Goal: Task Accomplishment & Management: Complete application form

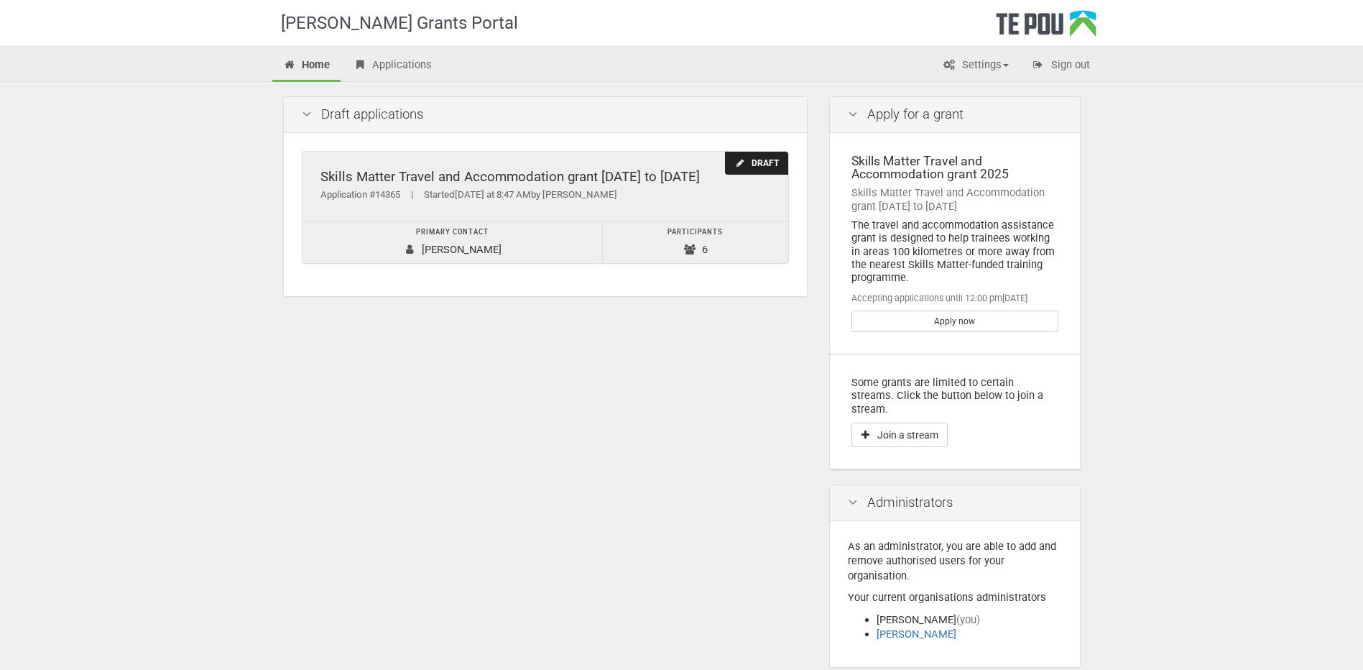
click at [638, 240] on td "Participants 6" at bounding box center [695, 242] width 185 height 42
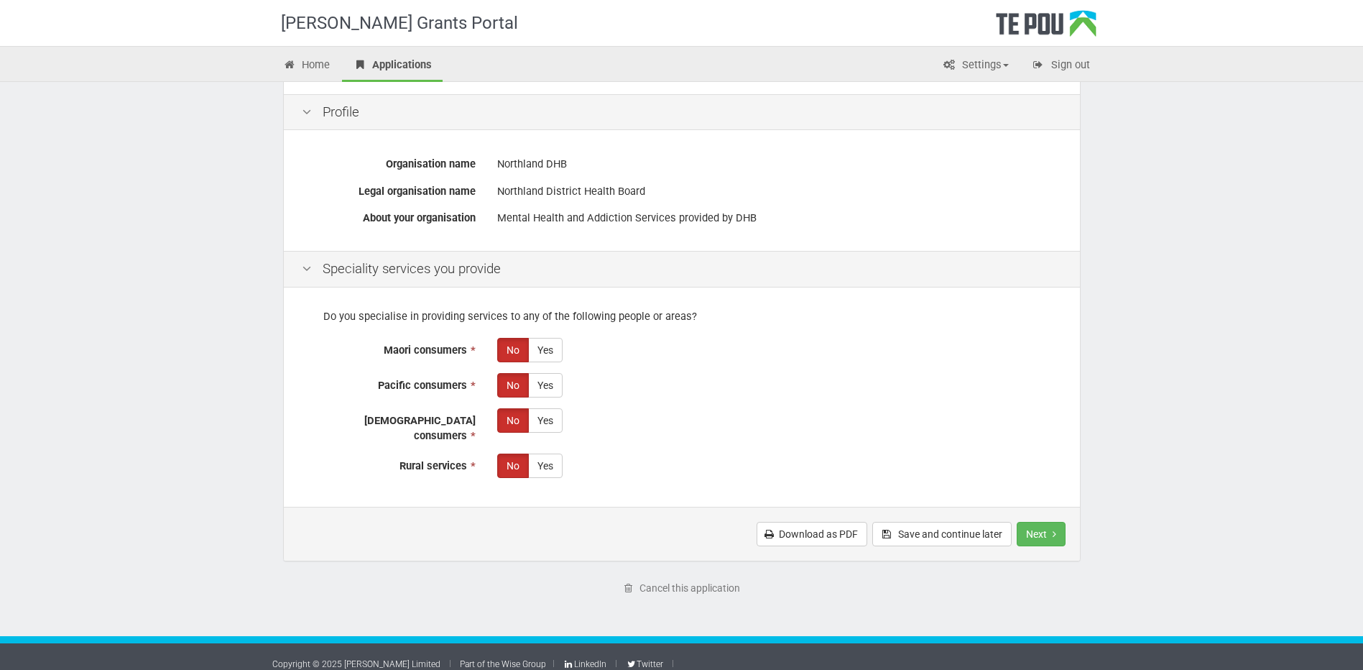
scroll to position [180, 0]
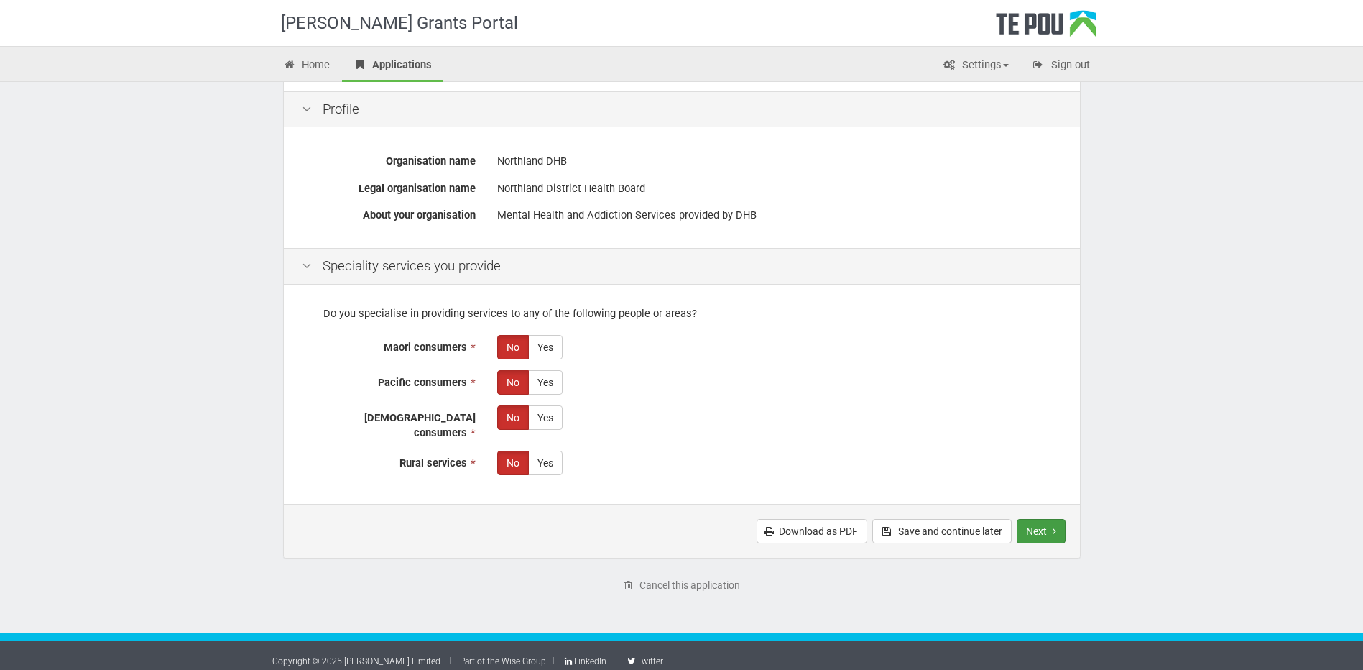
click at [1043, 522] on button "Next" at bounding box center [1041, 531] width 49 height 24
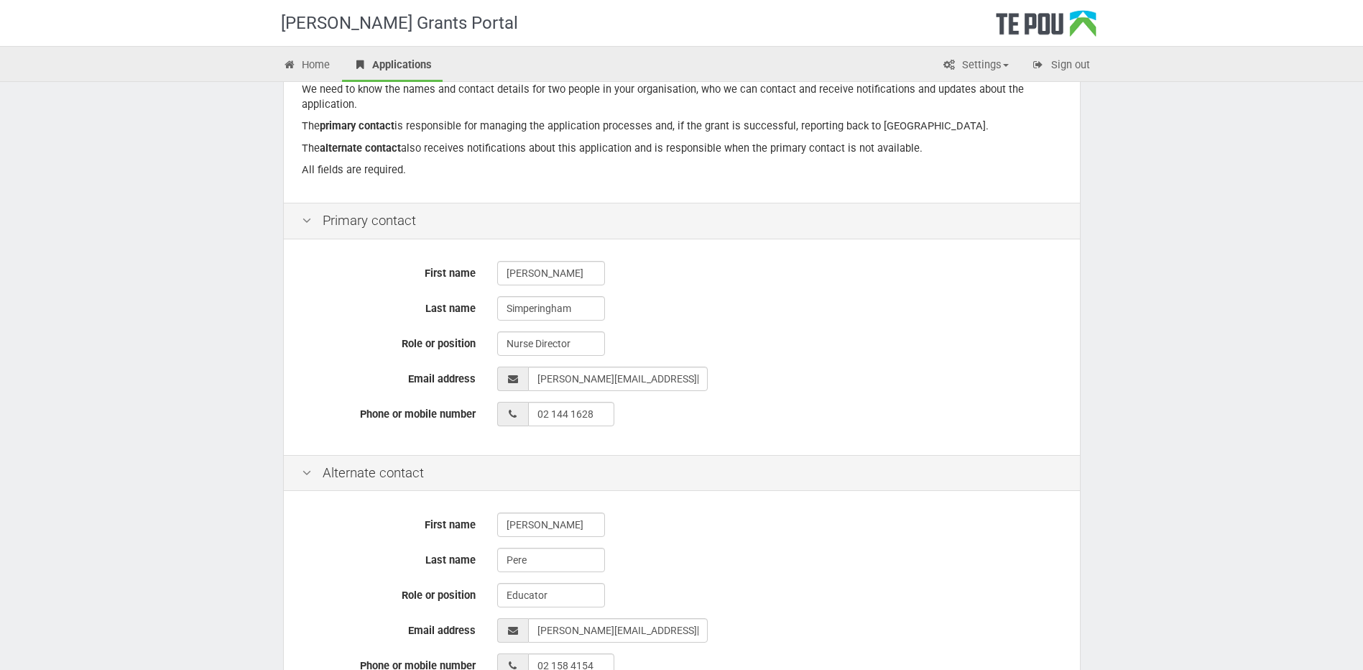
scroll to position [361, 0]
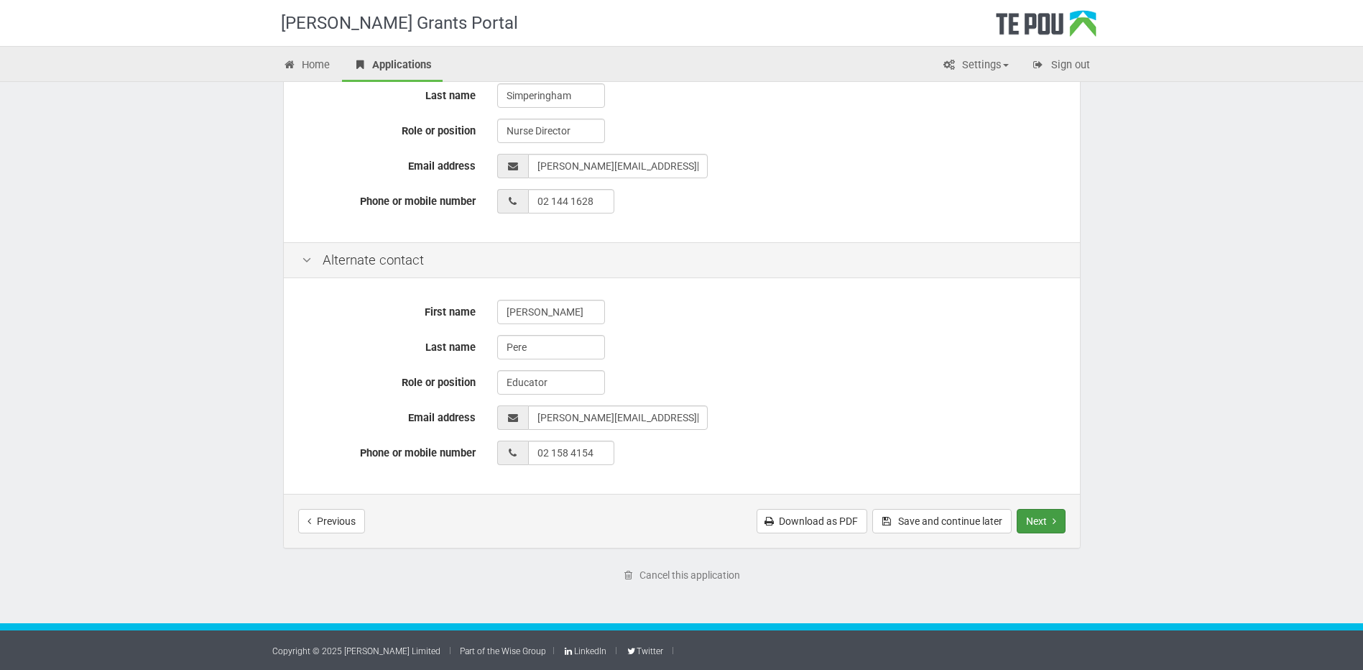
click at [1020, 520] on button "Next" at bounding box center [1041, 521] width 49 height 24
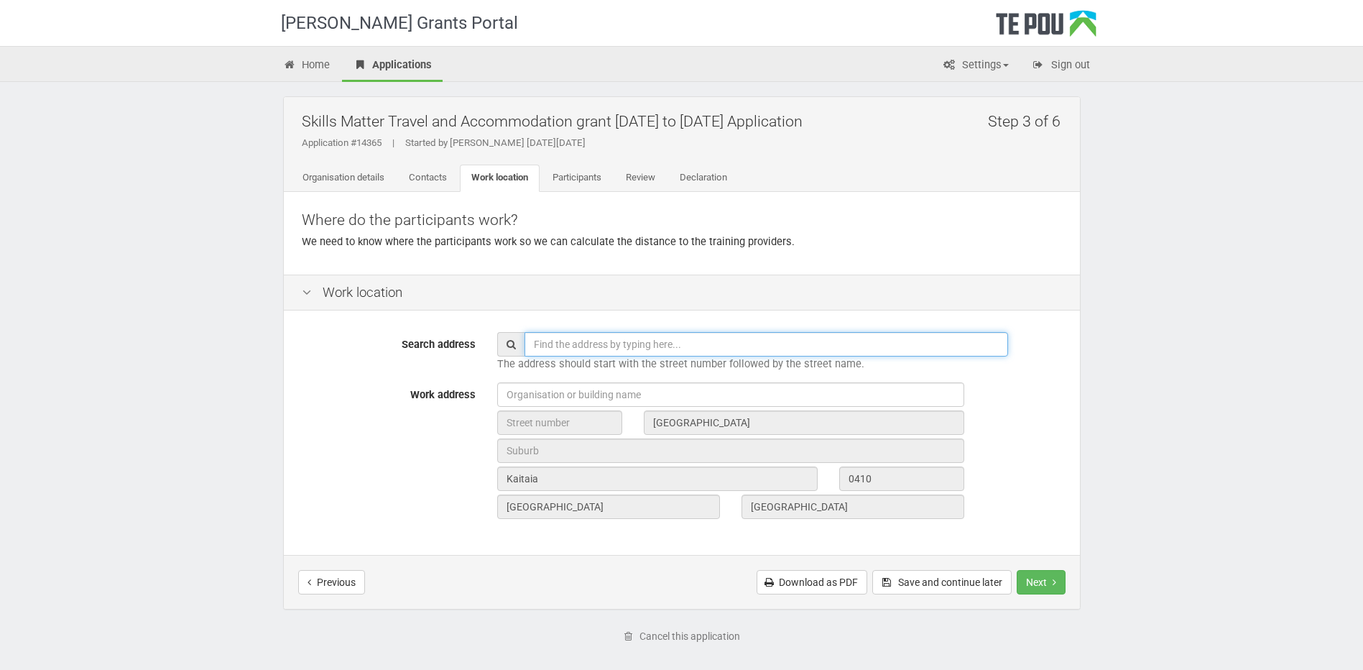
click at [553, 345] on input "text" at bounding box center [767, 344] width 484 height 24
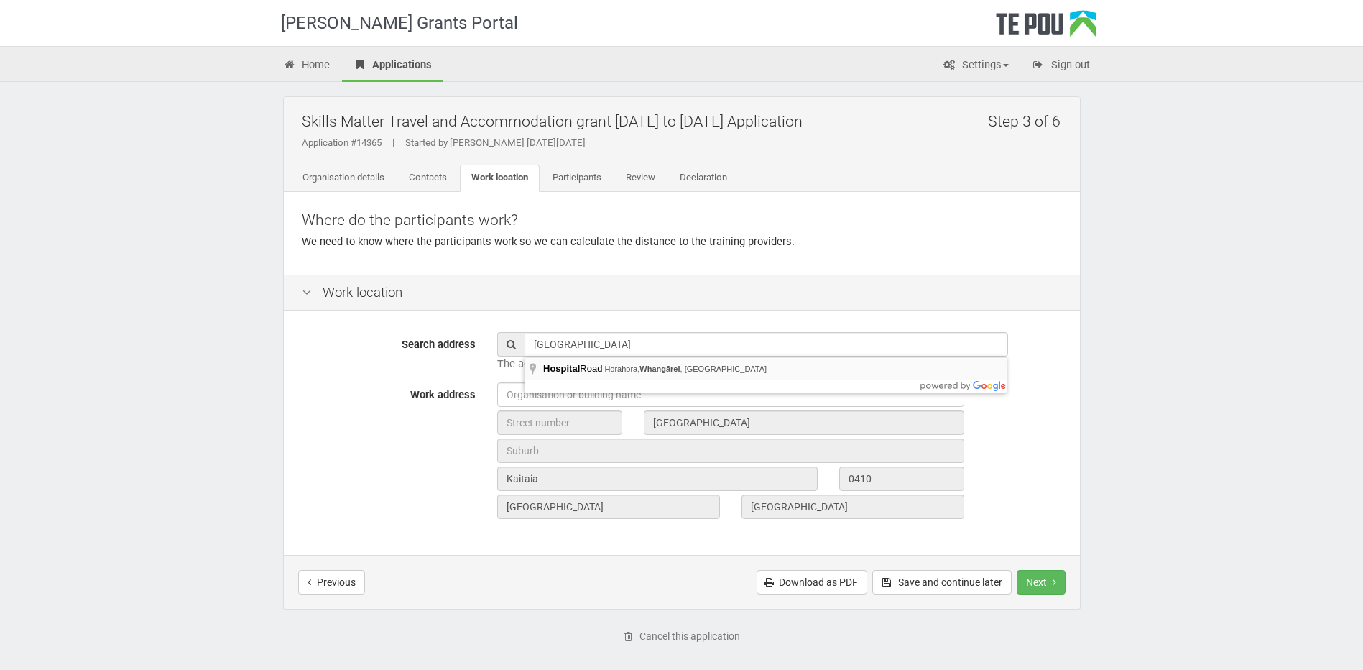
type input "Hospital Road, Horahora, Whangārei, New Zealand"
type input "Hospital Road"
type input "Whangārei"
type input "0110"
type input "Northland Region"
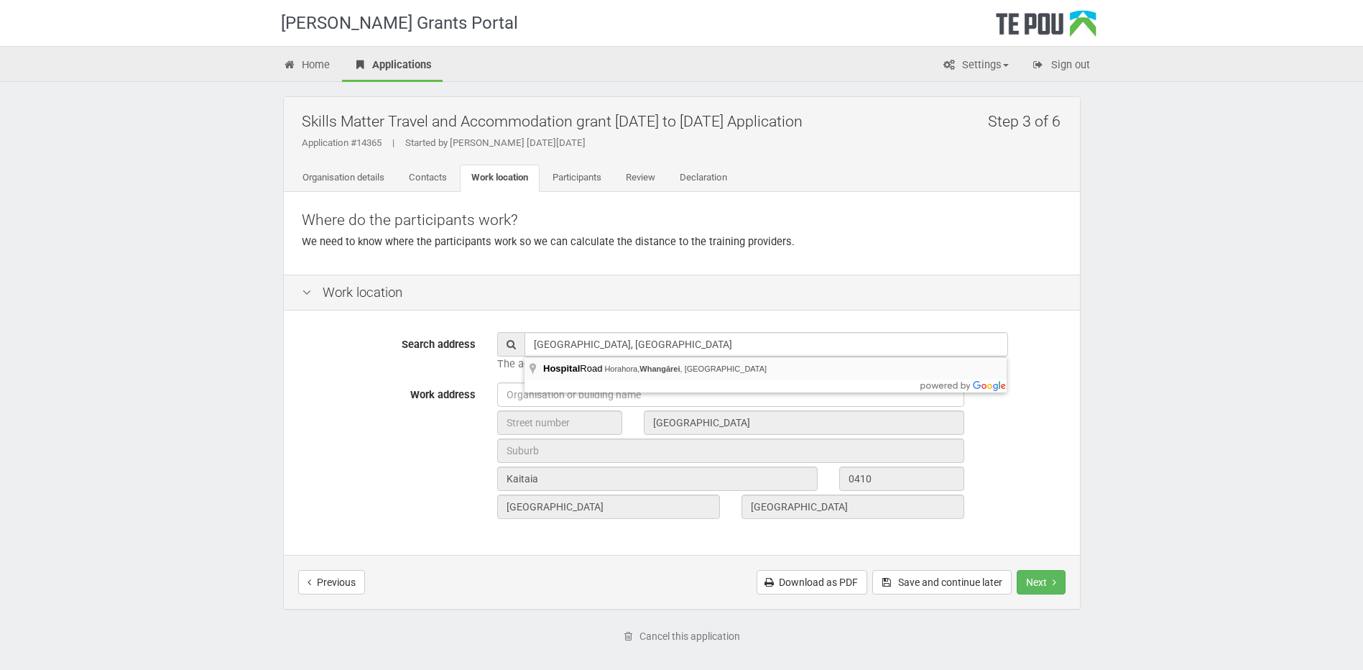
type input "New Zealand"
click at [1043, 580] on button "Next" at bounding box center [1041, 582] width 49 height 24
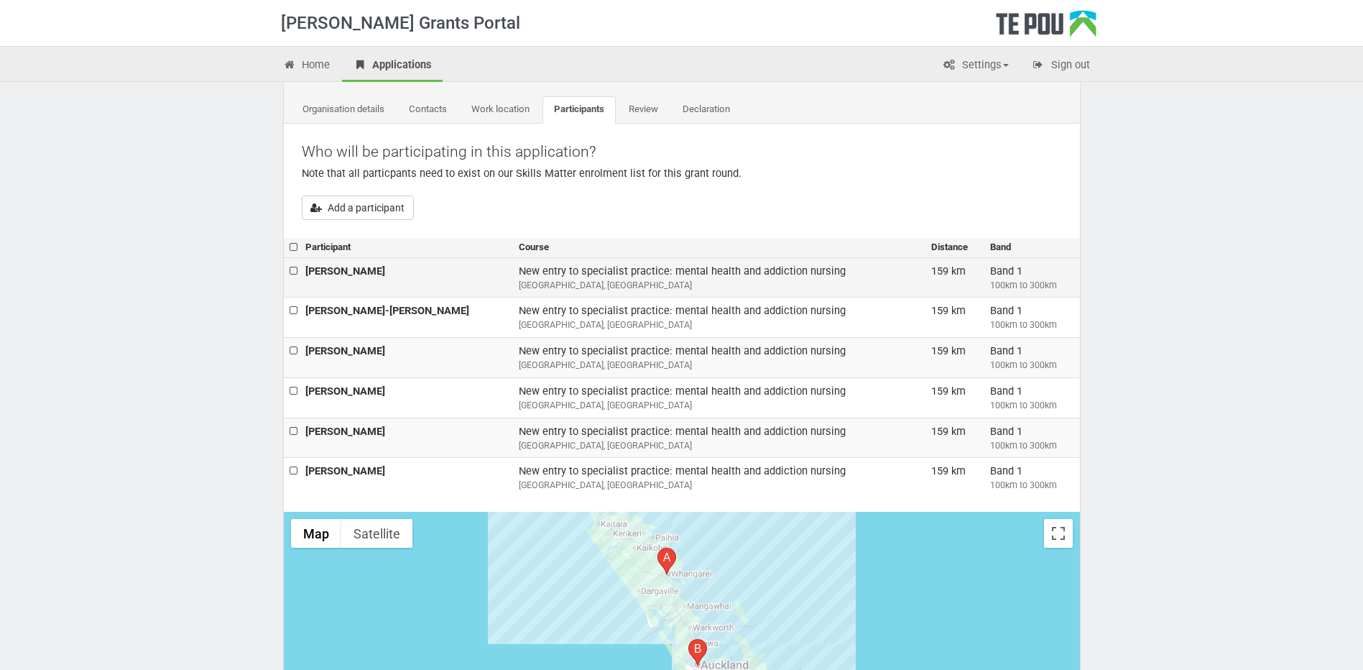
scroll to position [72, 0]
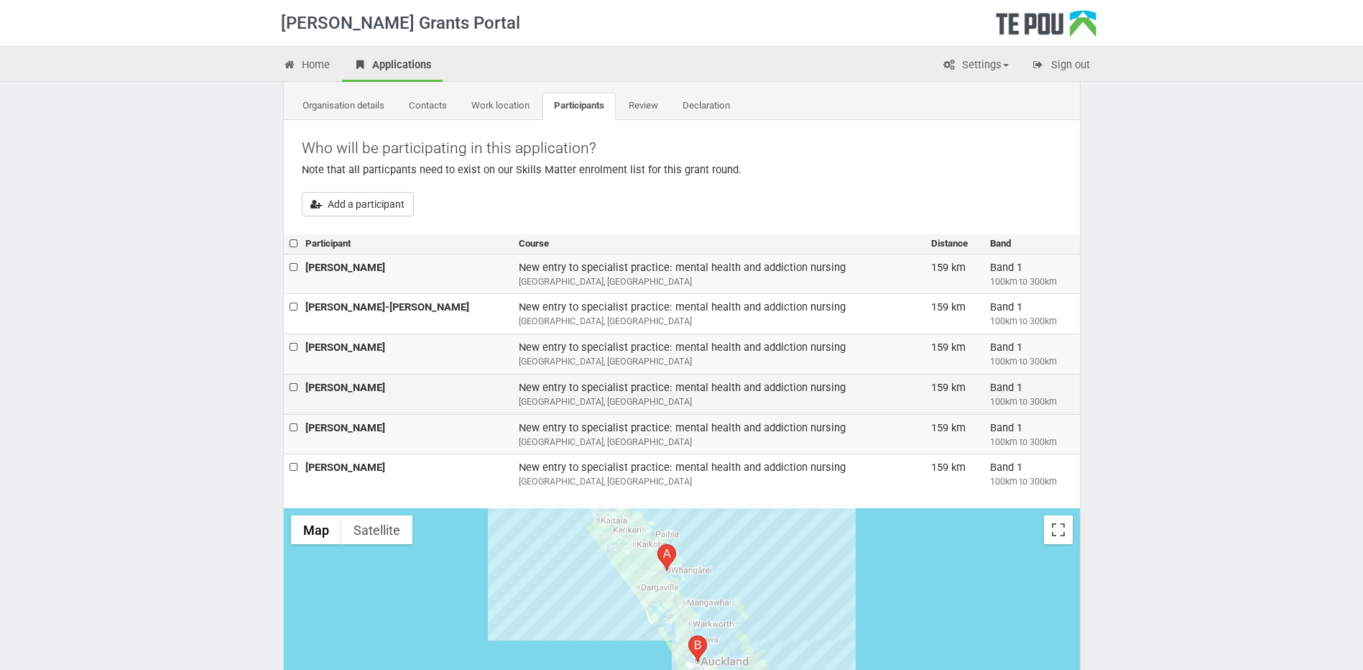
click at [376, 392] on b "Danelle Windelborn" at bounding box center [345, 387] width 80 height 13
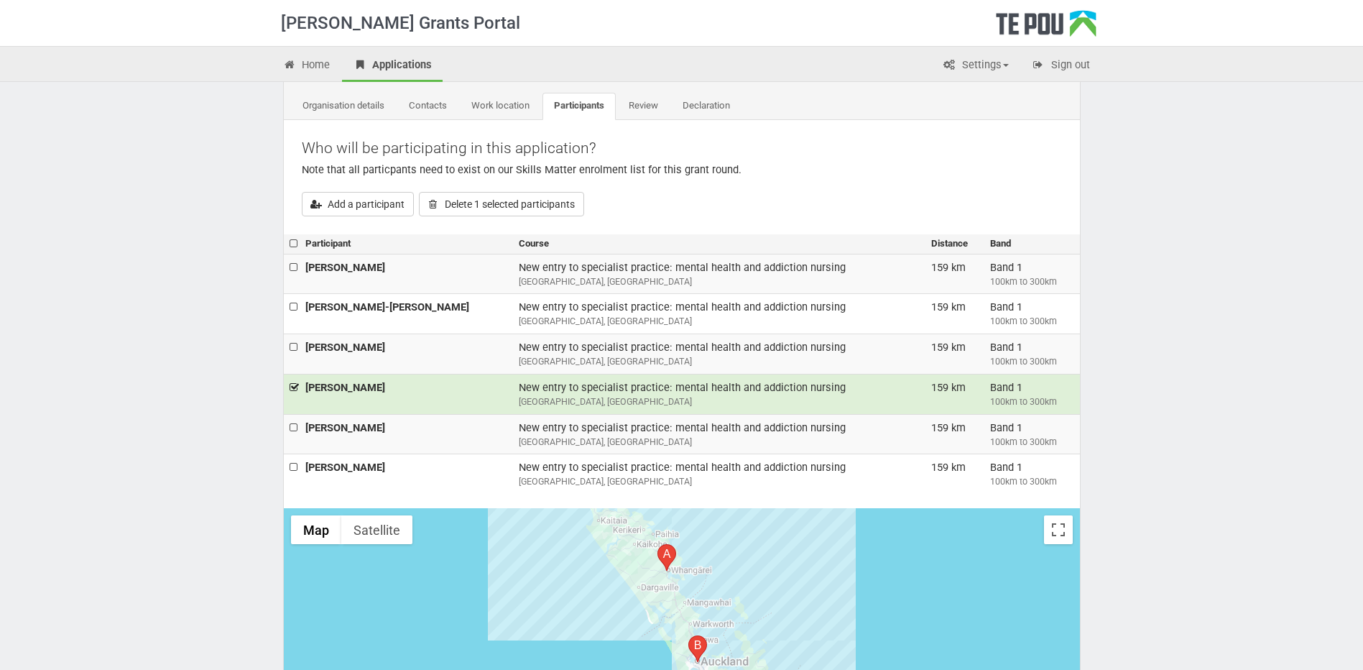
drag, startPoint x: 415, startPoint y: 396, endPoint x: 622, endPoint y: 194, distance: 289.1
click at [622, 194] on div "Add a participant Delete 1 selected participants" at bounding box center [682, 204] width 760 height 24
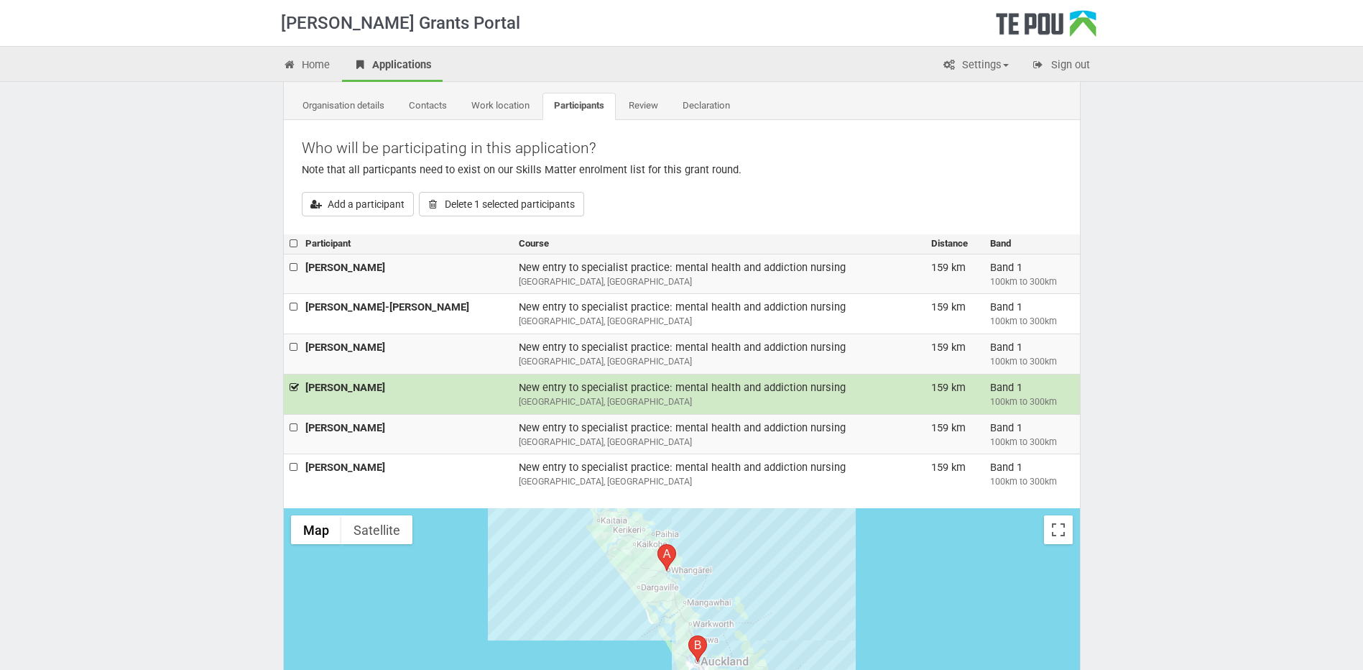
click at [519, 397] on div "University of Auckland, Grafton Auckland" at bounding box center [719, 401] width 401 height 13
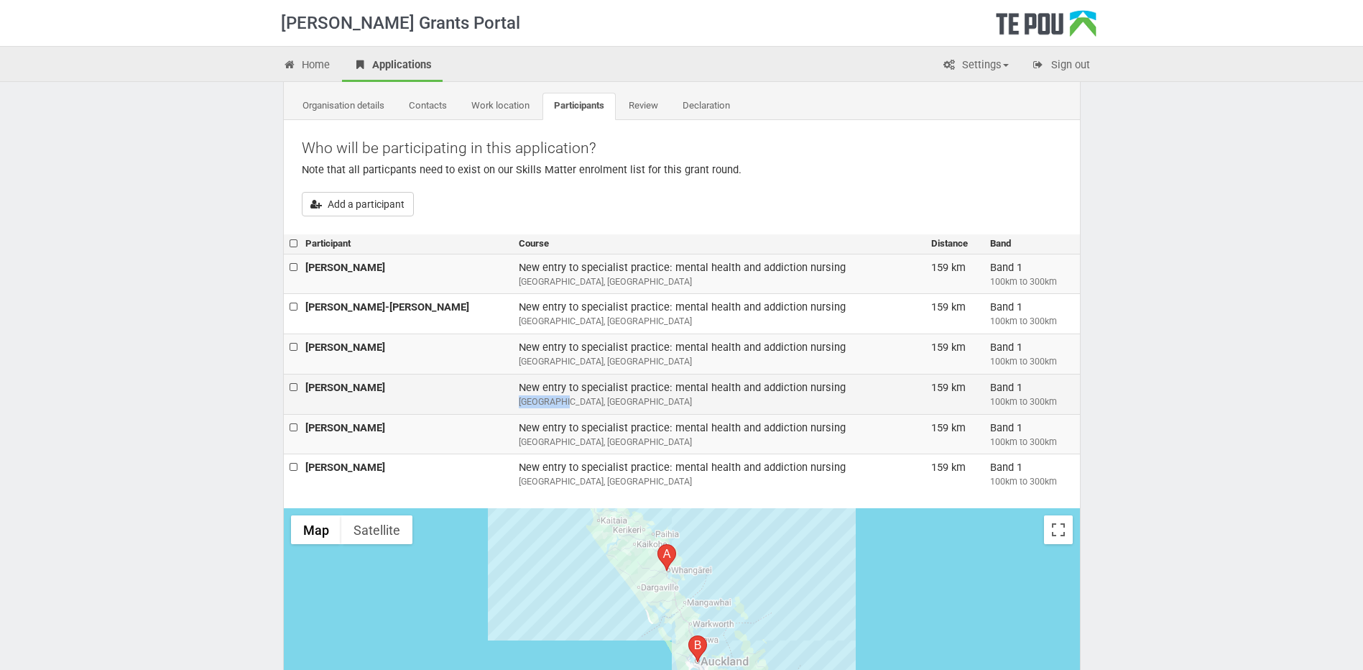
click at [519, 397] on div "University of Auckland, Grafton Auckland" at bounding box center [719, 401] width 401 height 13
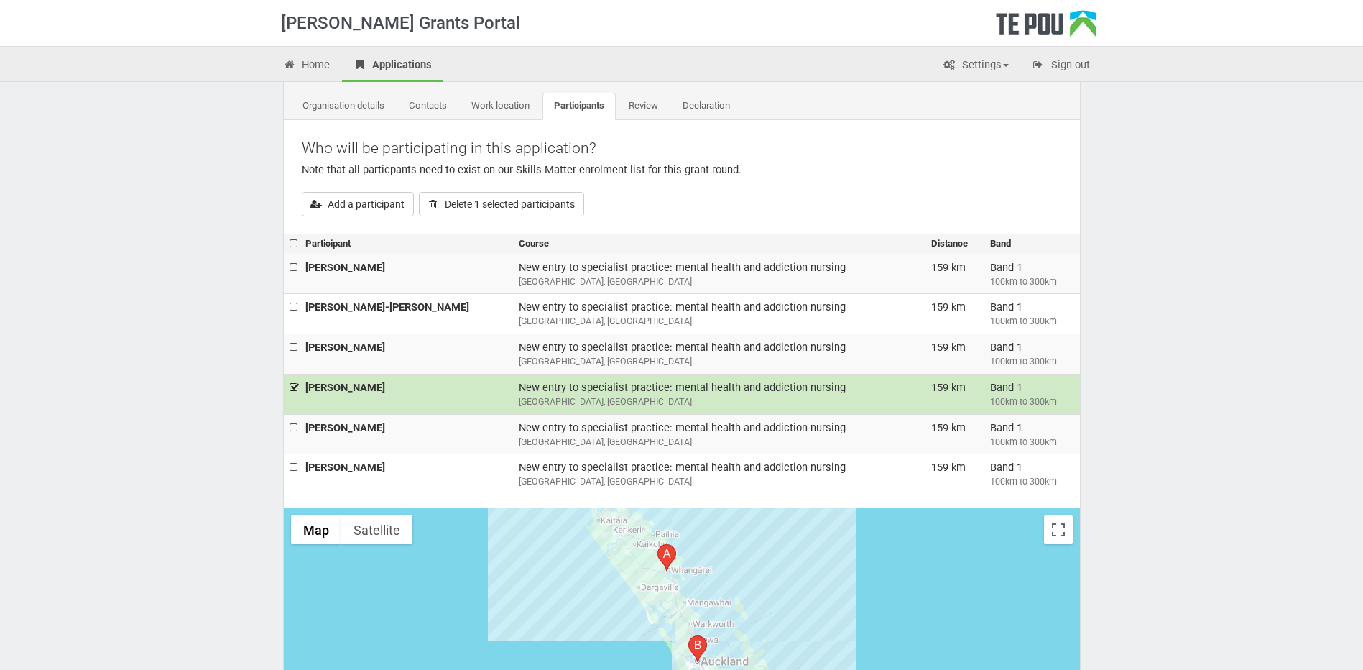
drag, startPoint x: 501, startPoint y: 397, endPoint x: 444, endPoint y: 386, distance: 57.9
click at [444, 386] on td "Danelle Windelborn" at bounding box center [406, 394] width 213 height 40
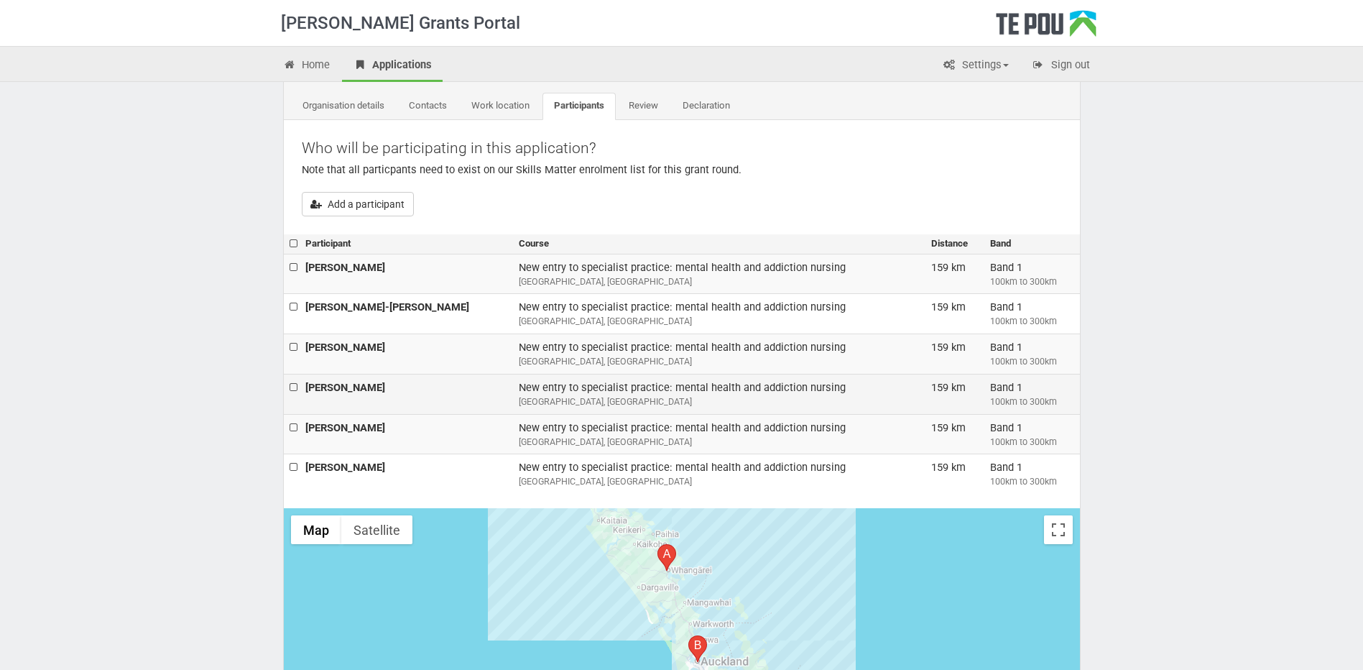
click at [444, 385] on td "Danelle Windelborn" at bounding box center [406, 394] width 213 height 40
checkbox input "true"
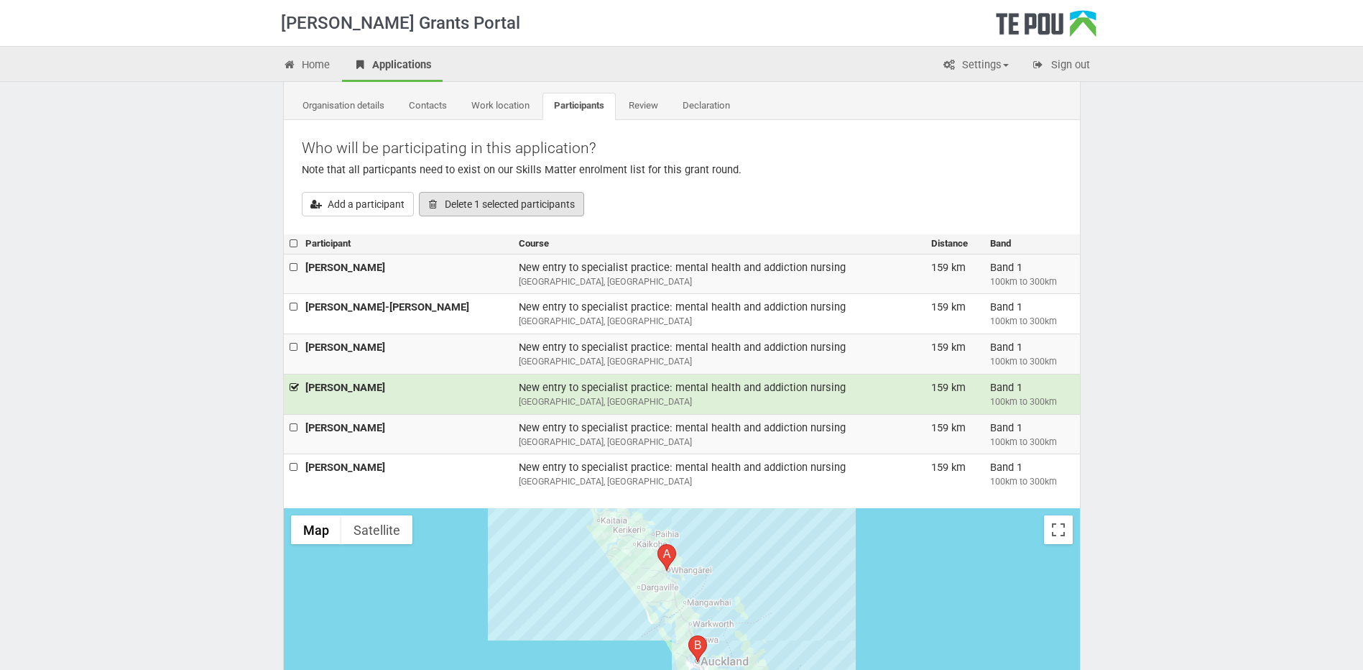
click at [464, 200] on span "Delete 1 selected participants" at bounding box center [510, 203] width 130 height 11
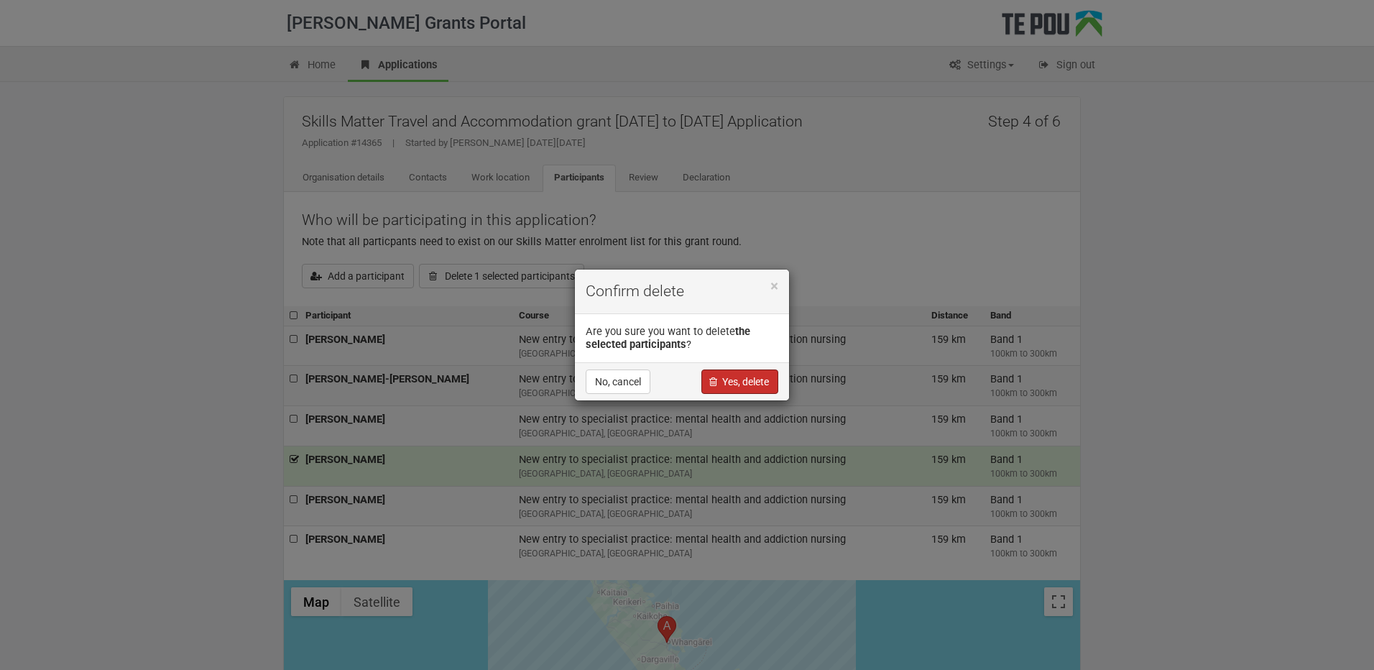
click at [731, 384] on button "Yes, delete" at bounding box center [739, 381] width 77 height 24
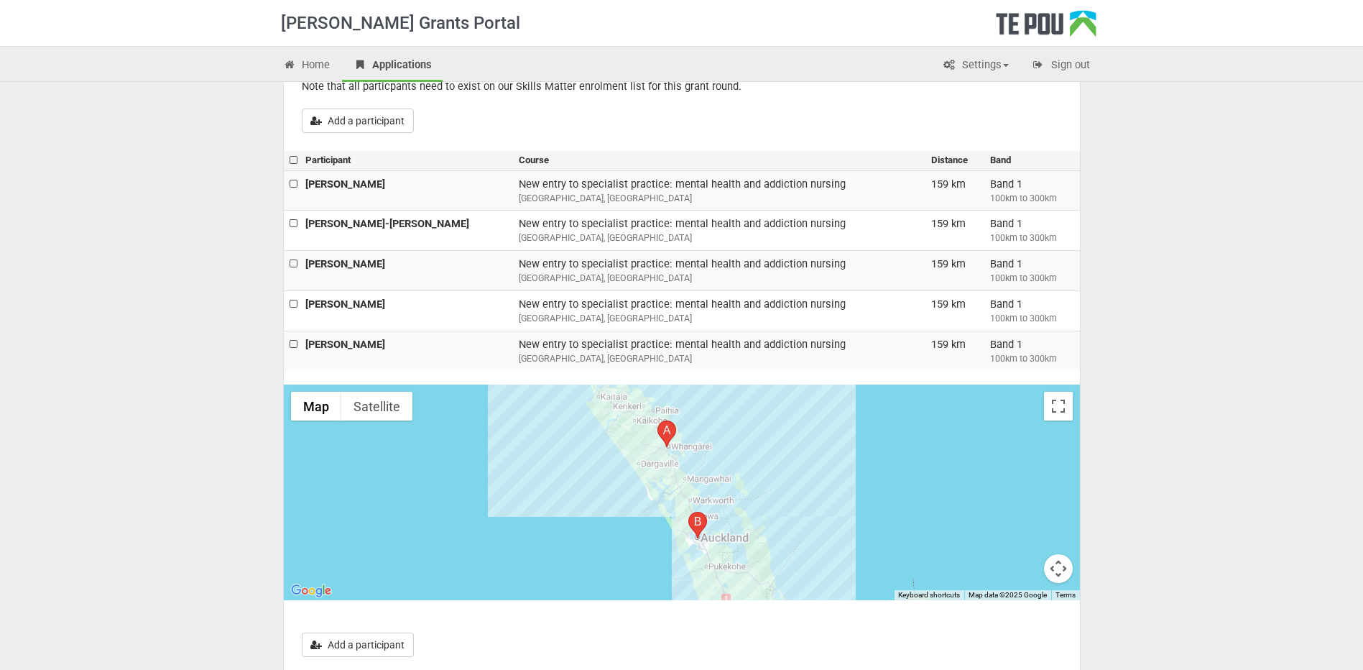
scroll to position [336, 0]
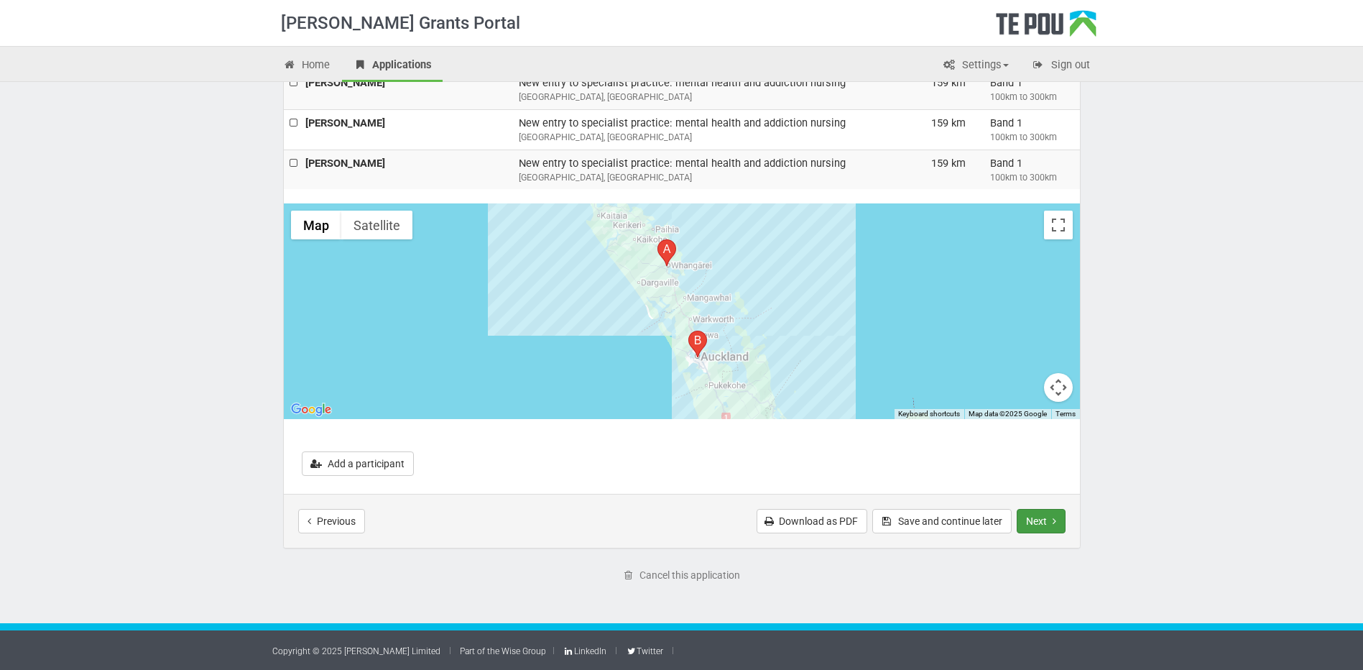
click at [1033, 517] on button "Next" at bounding box center [1041, 521] width 49 height 24
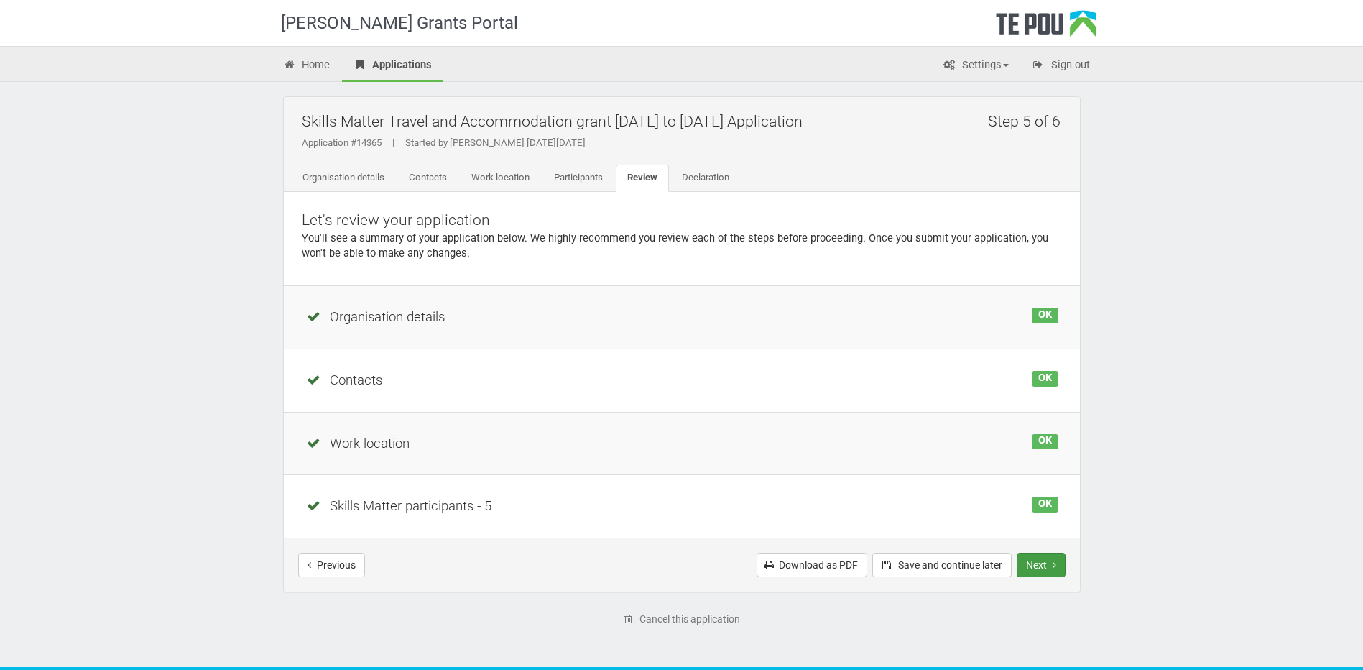
click at [1040, 564] on button "Next" at bounding box center [1041, 565] width 49 height 24
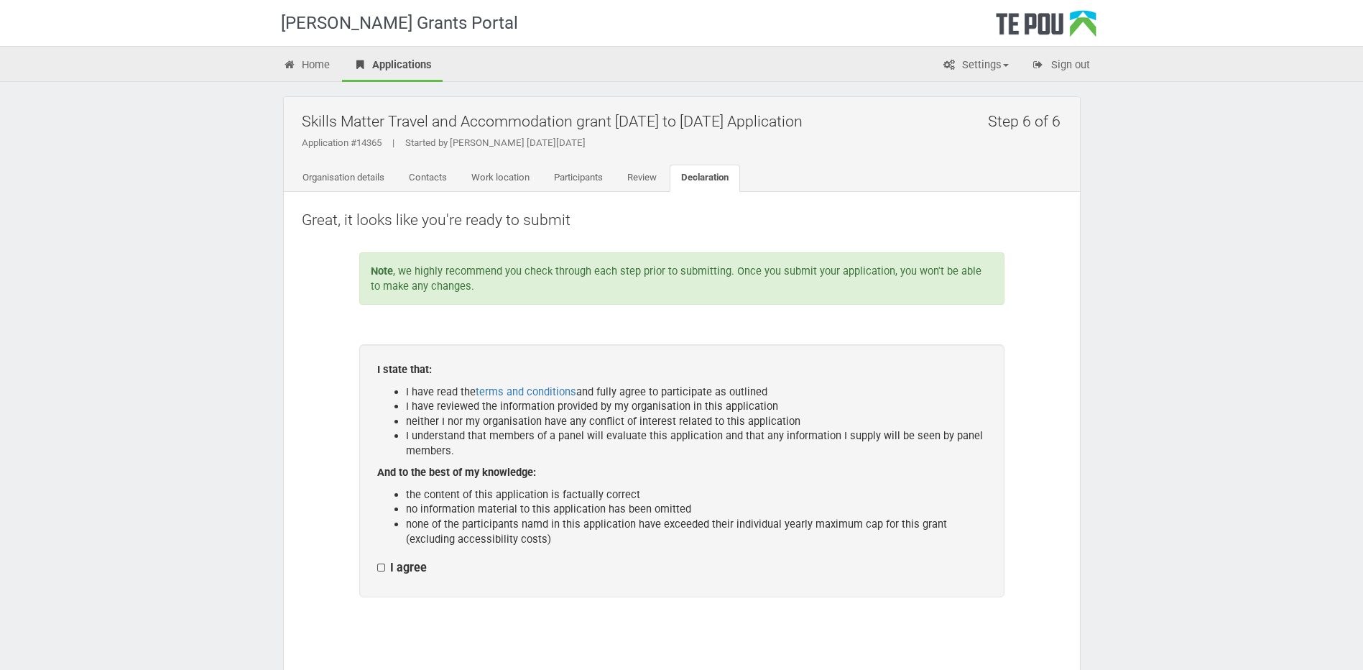
click at [382, 565] on label "I agree" at bounding box center [402, 567] width 50 height 15
click at [377, 560] on input "I agree" at bounding box center [377, 560] width 1 height 1
checkbox input "true"
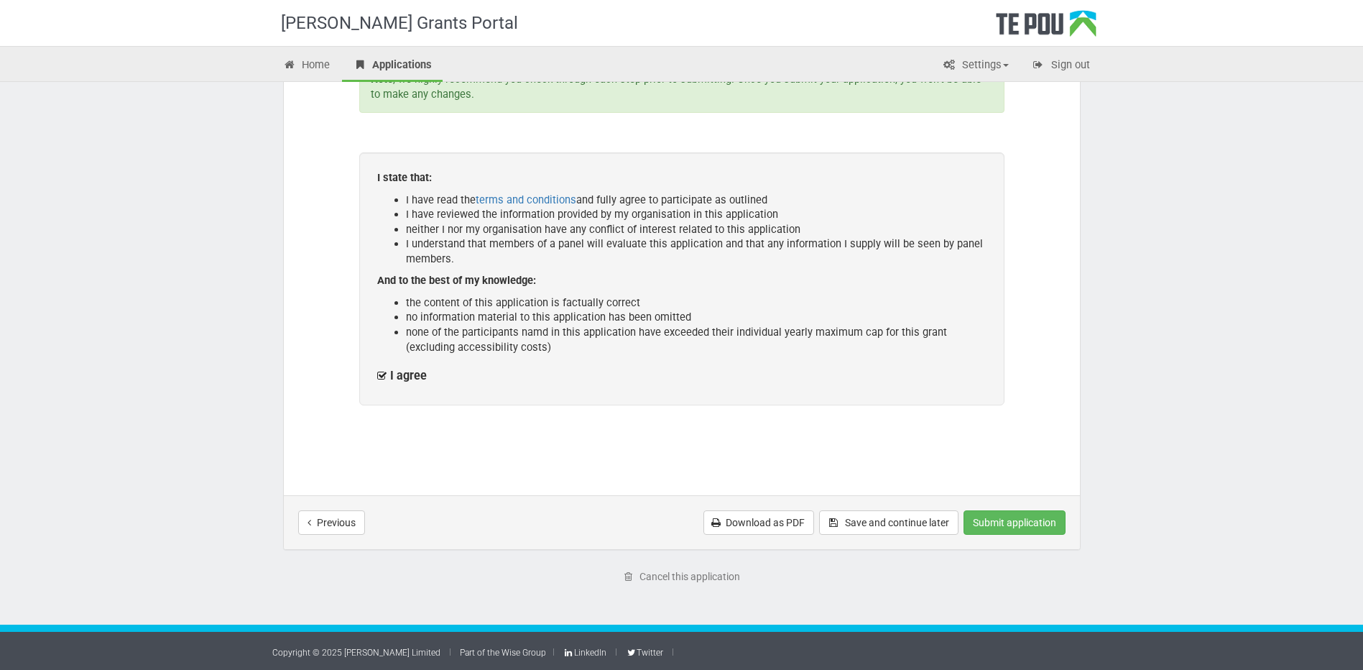
scroll to position [193, 0]
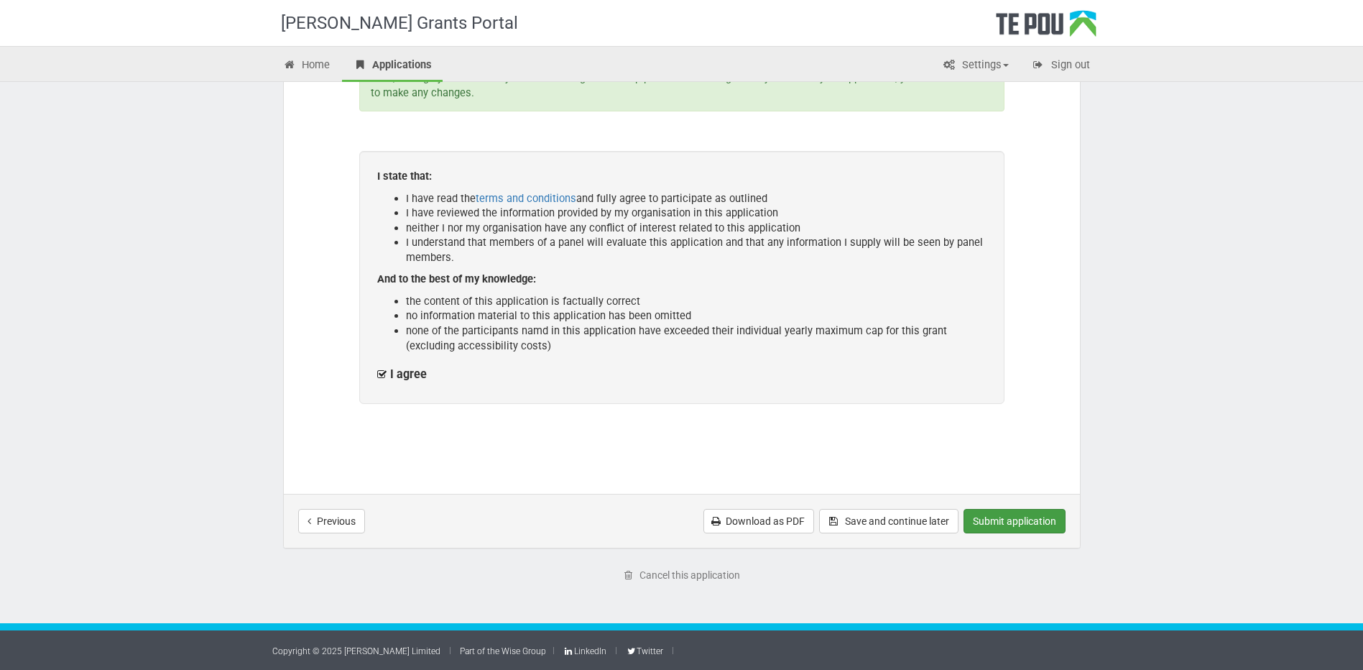
click at [1011, 518] on button "Submit application" at bounding box center [1015, 521] width 102 height 24
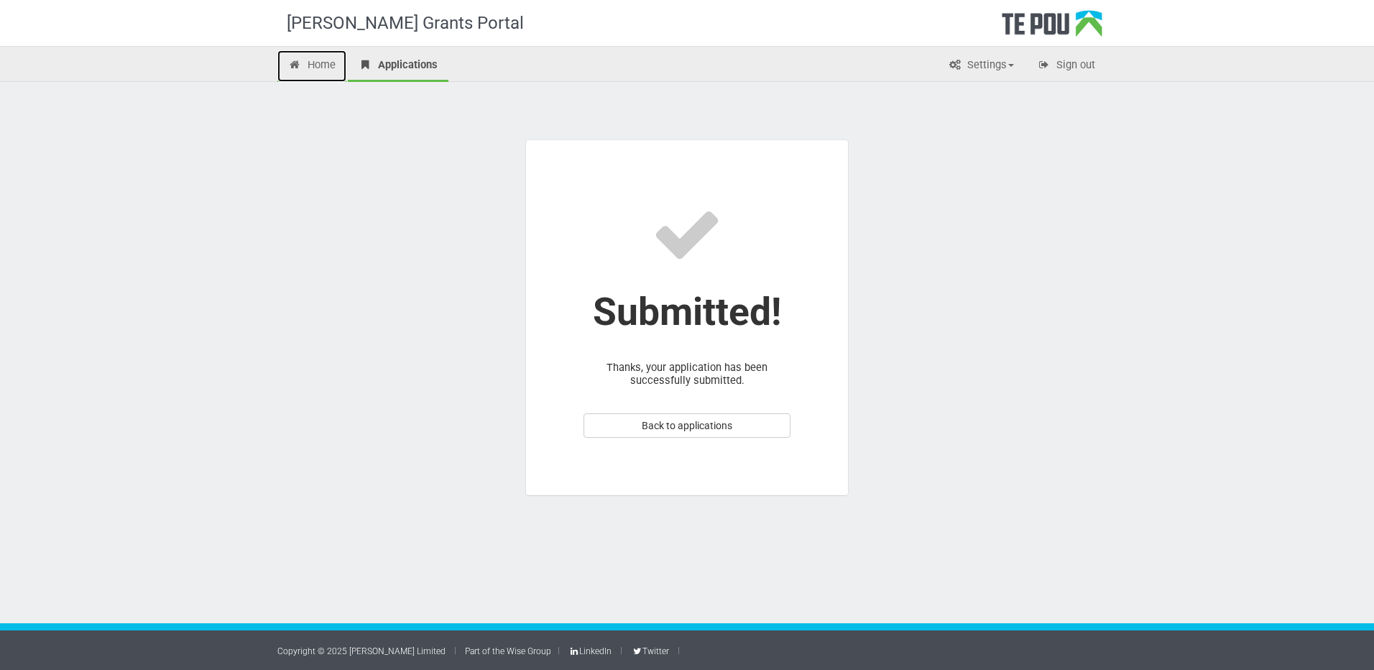
click at [321, 65] on link "Home" at bounding box center [311, 66] width 69 height 32
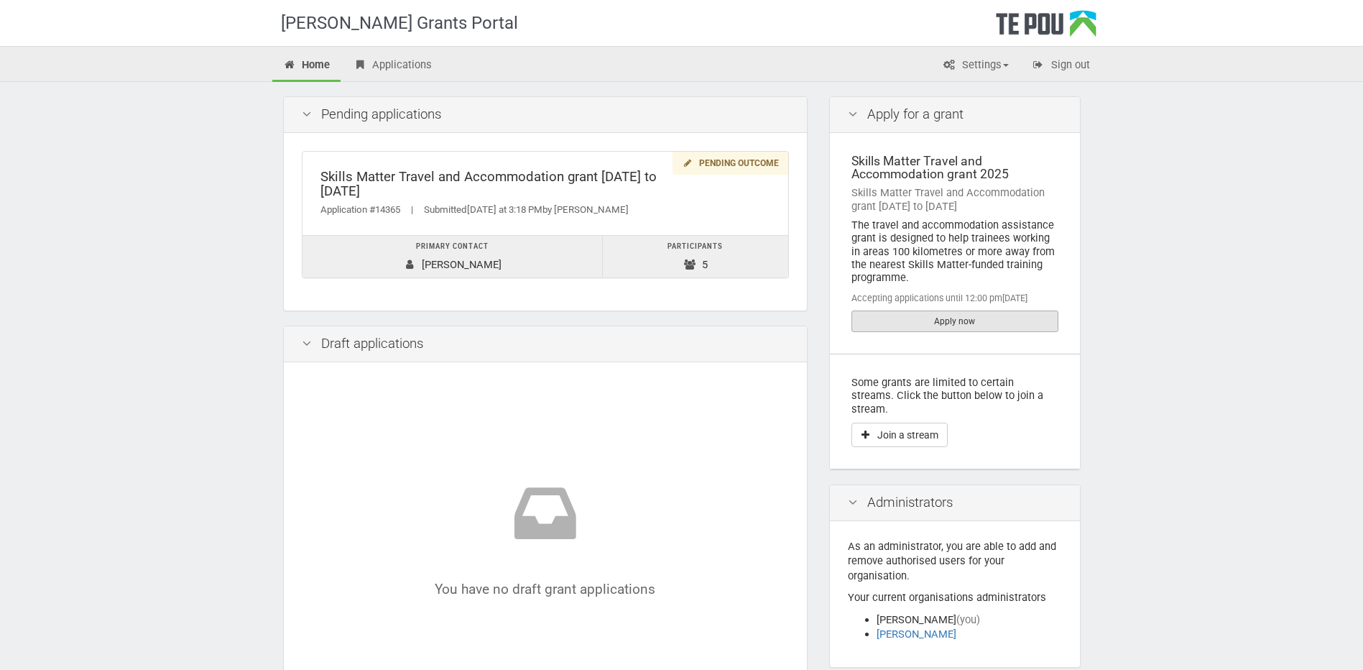
click at [982, 320] on link "Apply now" at bounding box center [954, 321] width 207 height 22
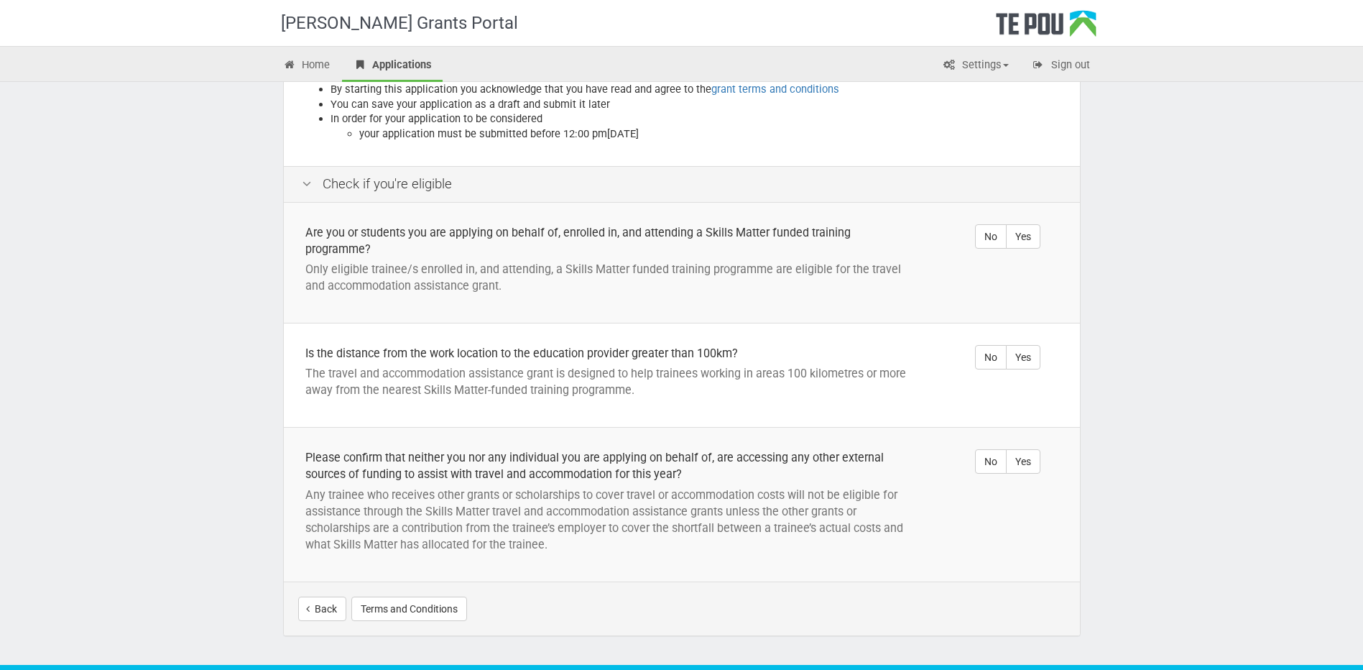
scroll to position [287, 0]
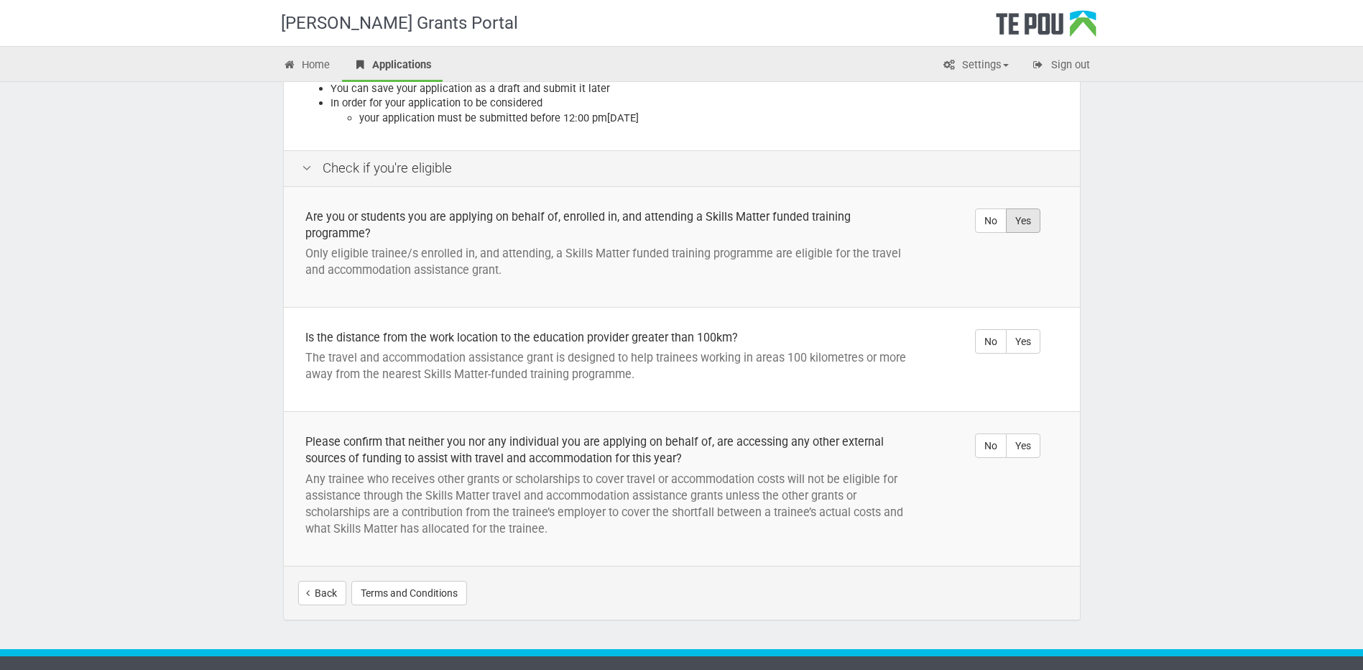
click at [1020, 218] on label "Yes" at bounding box center [1023, 220] width 34 height 24
radio input "true"
click at [1027, 335] on label "Yes" at bounding box center [1023, 341] width 34 height 24
radio input "true"
click at [1020, 445] on label "Yes" at bounding box center [1023, 445] width 34 height 24
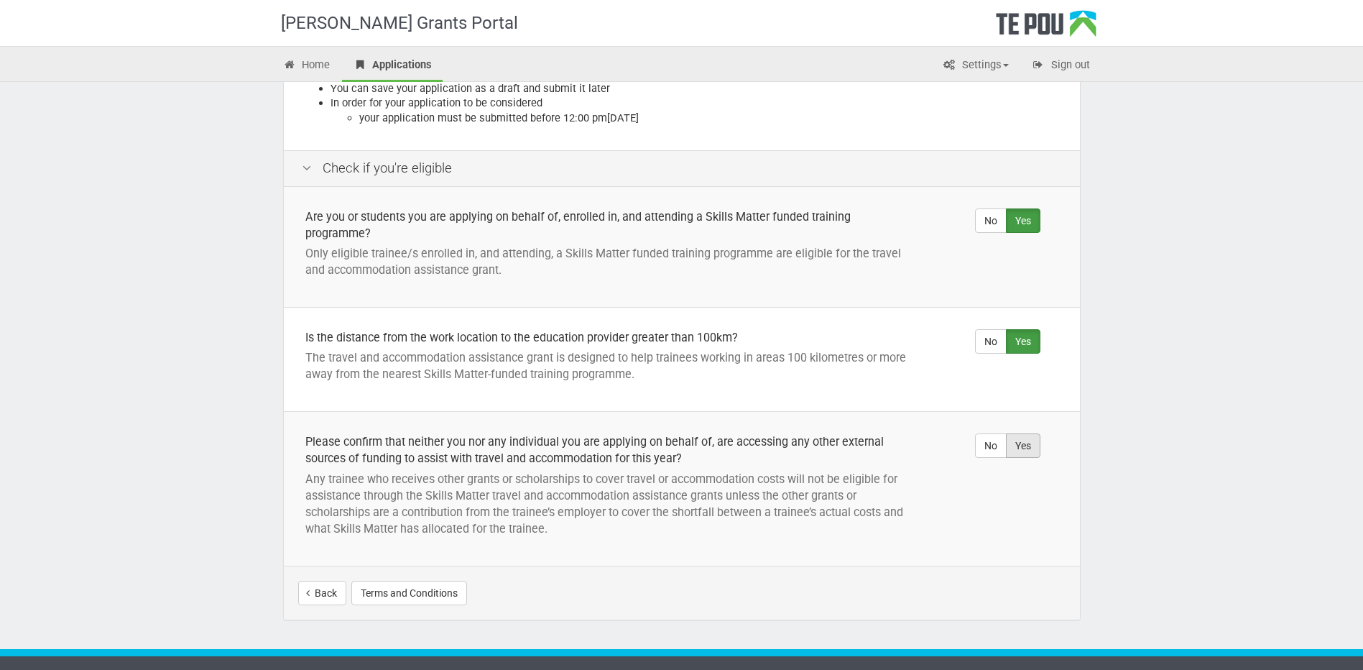
radio input "true"
click at [984, 587] on button "Start your application" at bounding box center [1003, 593] width 124 height 24
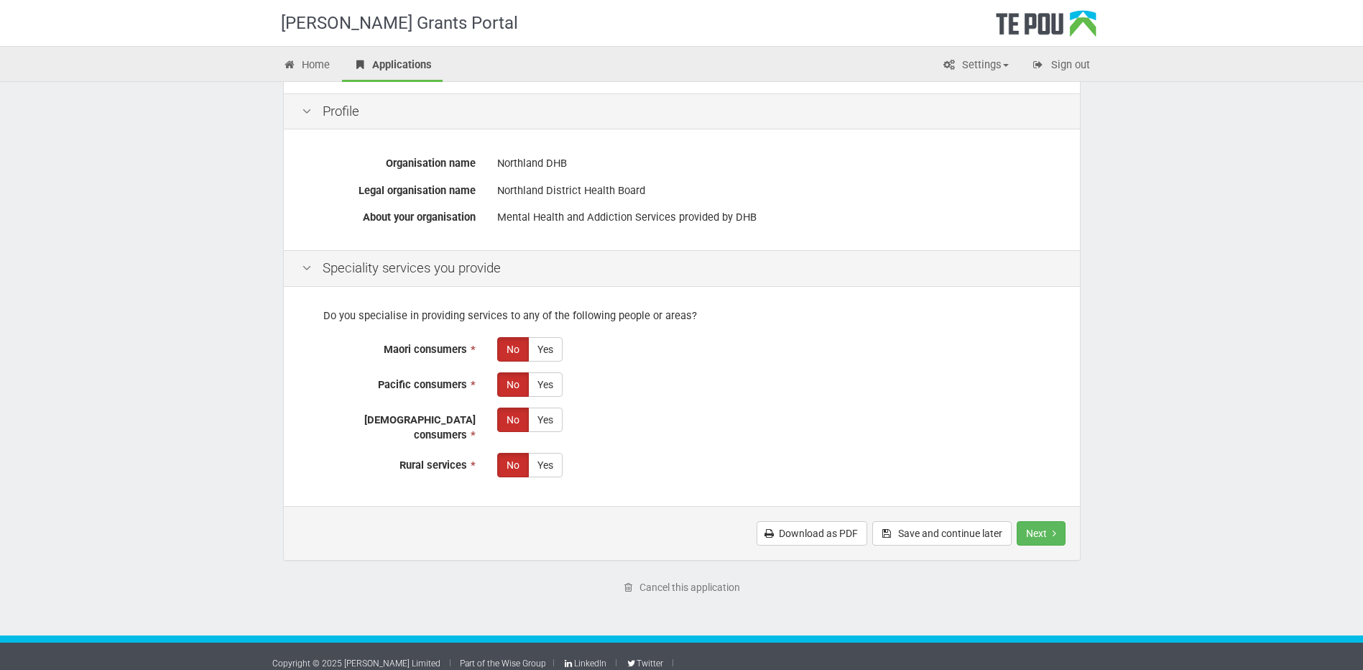
scroll to position [180, 0]
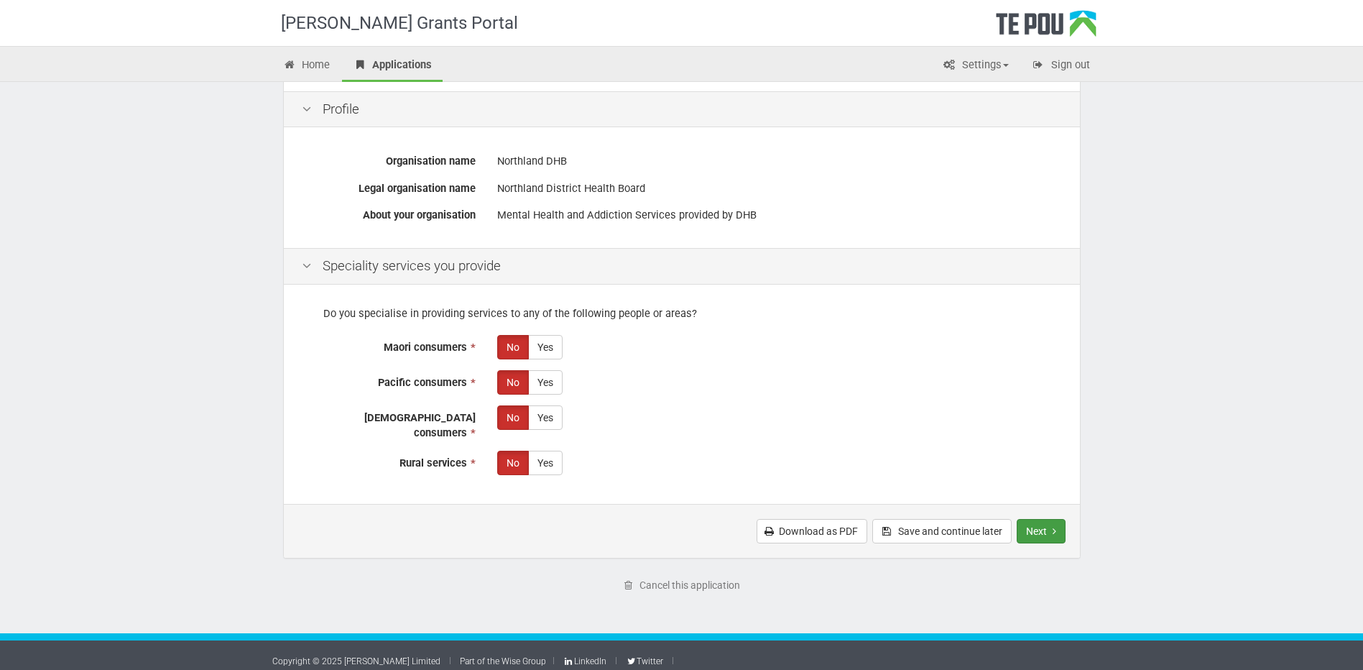
click at [1061, 523] on button "Next" at bounding box center [1041, 531] width 49 height 24
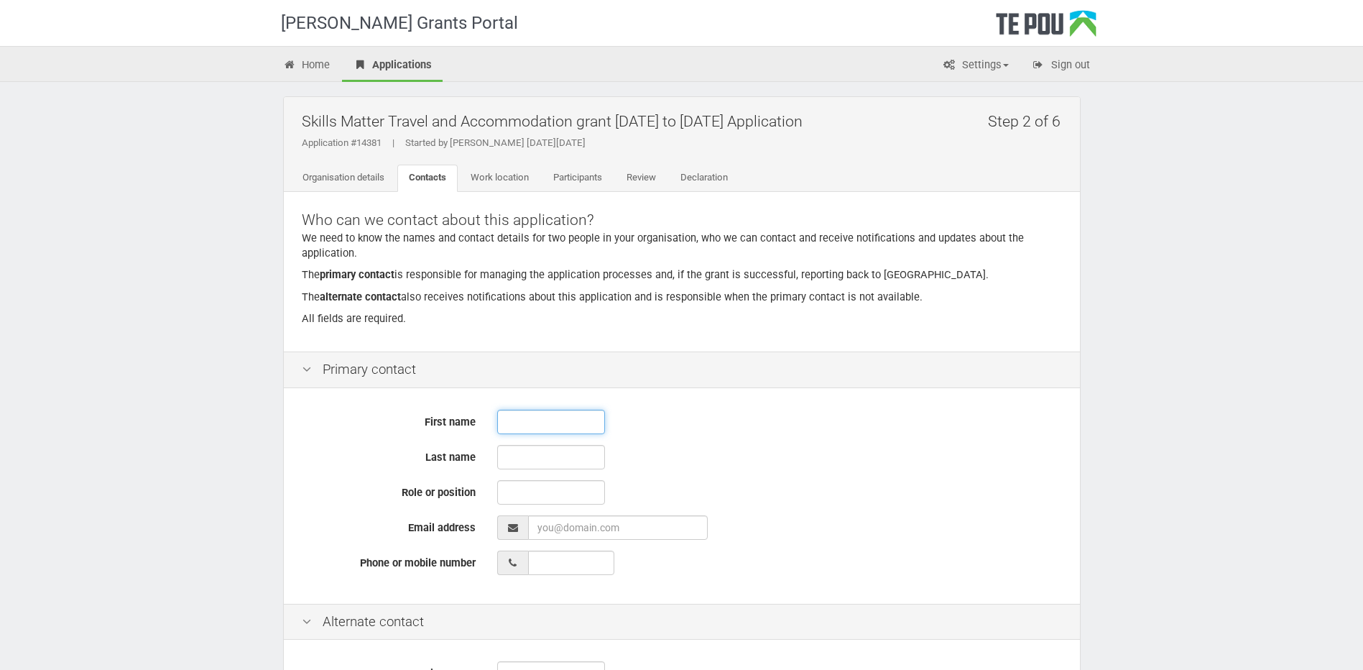
click at [504, 417] on input "text" at bounding box center [551, 422] width 108 height 24
type input "jane"
type input "Simperingha"
click at [509, 423] on input "jane" at bounding box center [551, 422] width 108 height 24
type input "Jane"
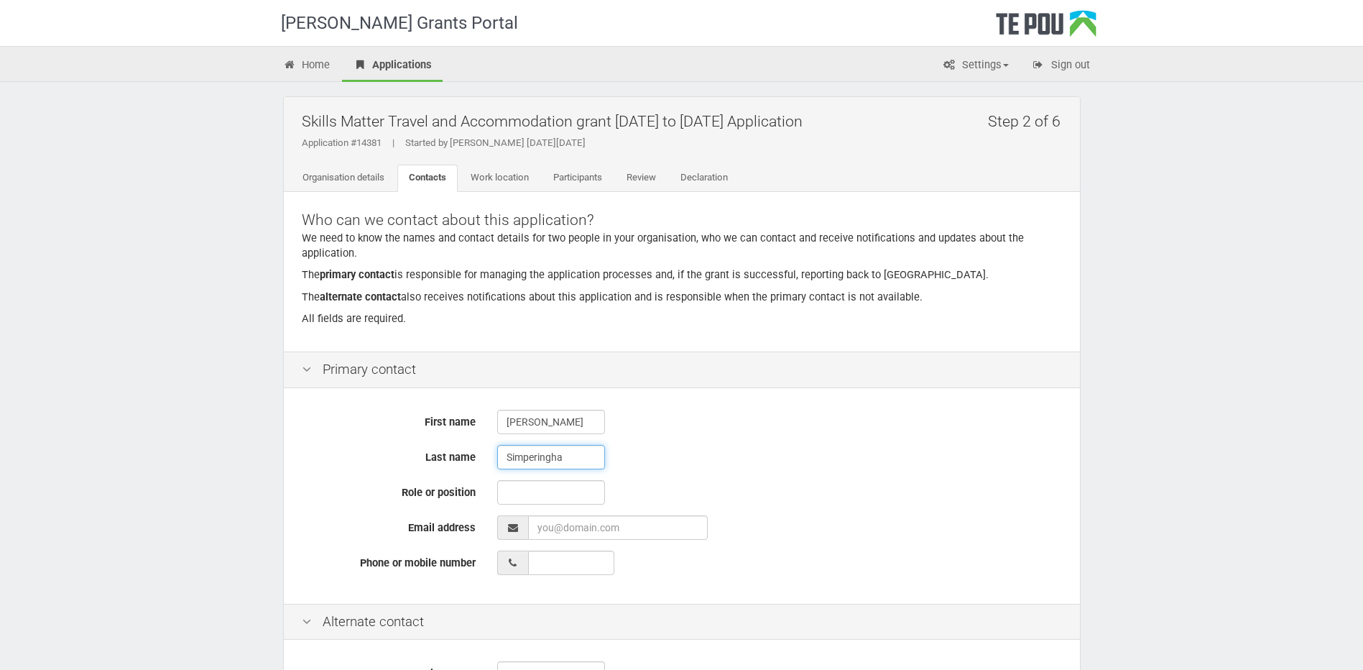
click at [564, 457] on input "Simperingha" at bounding box center [551, 457] width 108 height 24
type input "Simperingham"
click at [546, 488] on input "text" at bounding box center [551, 492] width 108 height 24
type input "Nurse Director"
click at [558, 527] on input "EmailAddress" at bounding box center [618, 527] width 180 height 24
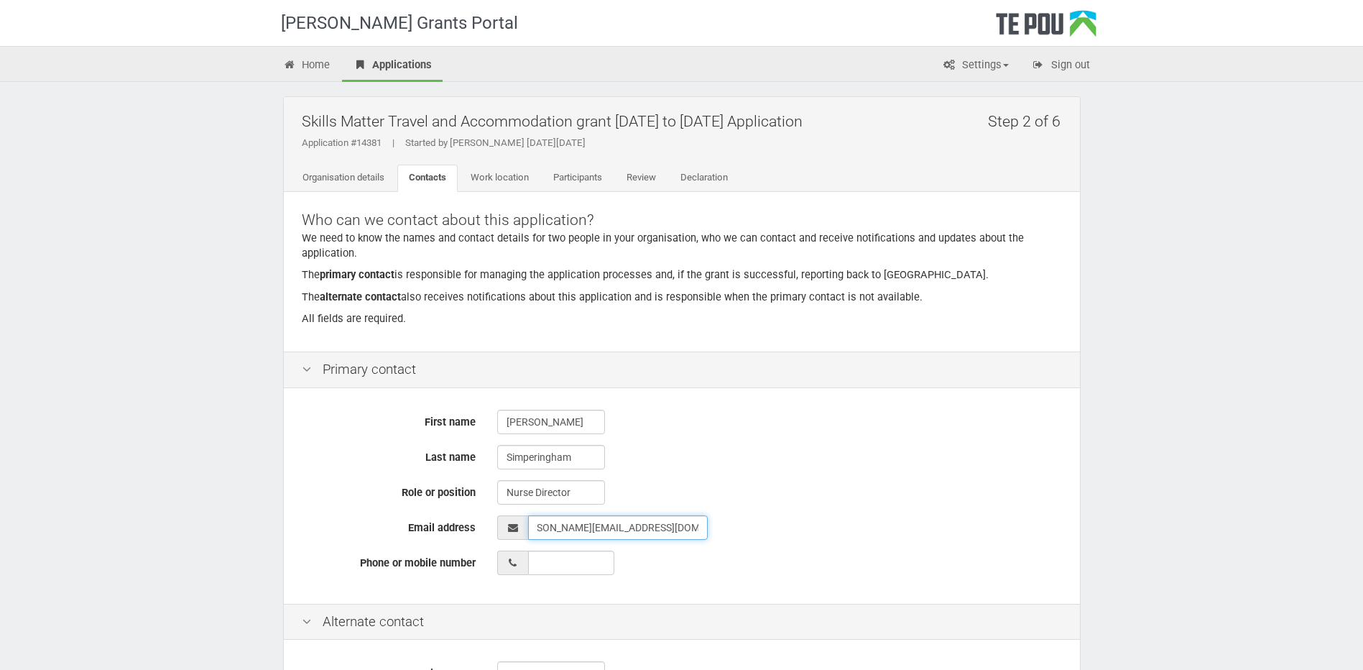
scroll to position [0, 27]
type input "Jane.simperingham@northlanddhb.org.nz"
click at [545, 570] on input "__ ___ ______" at bounding box center [571, 562] width 86 height 24
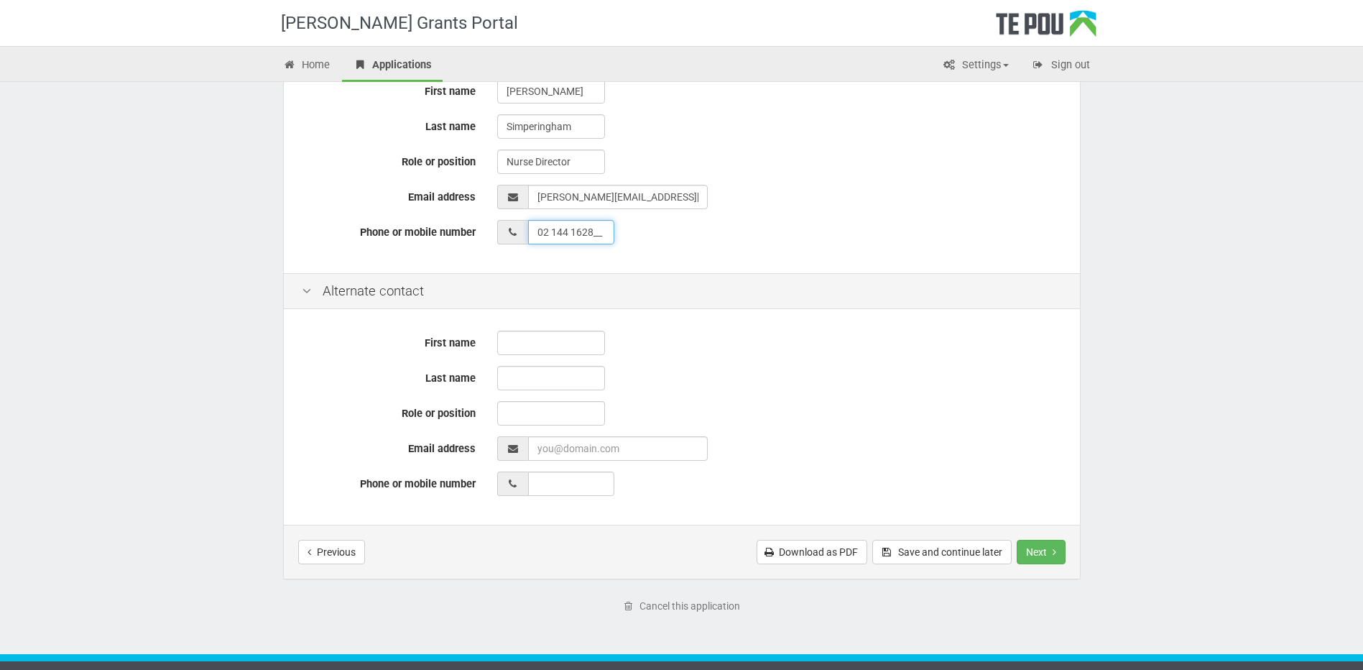
scroll to position [359, 0]
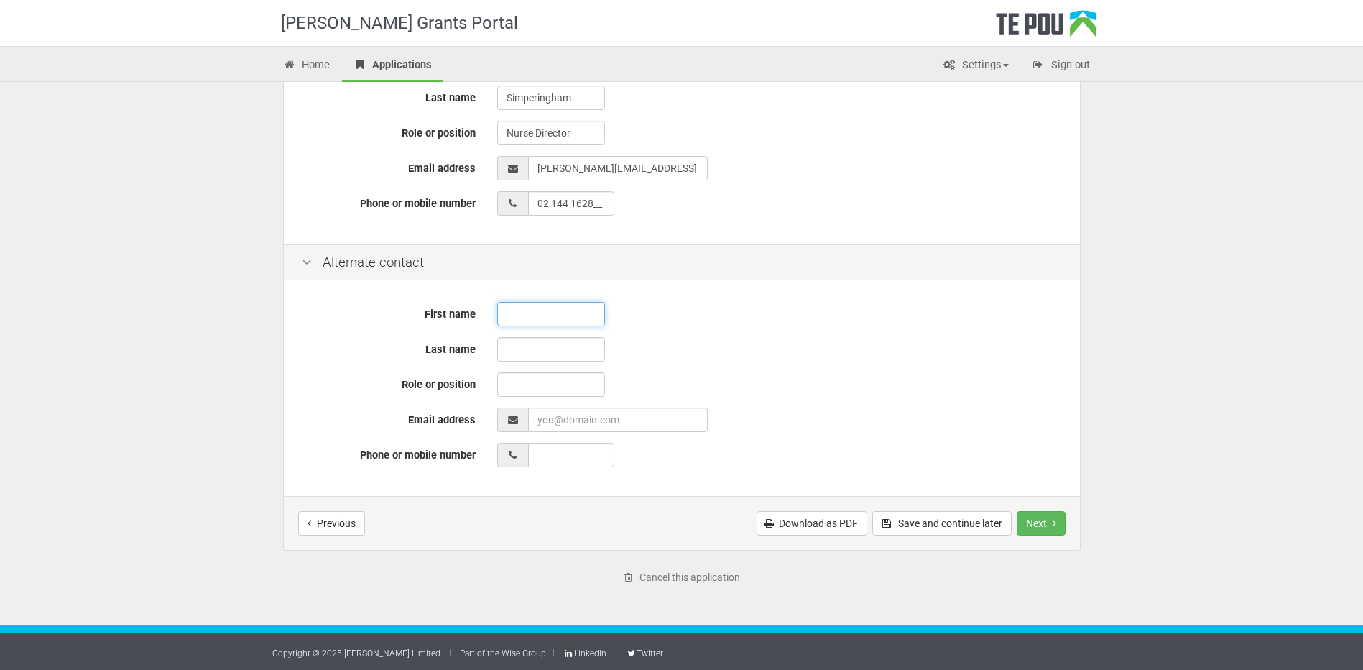
type input "02 144 1628"
click at [518, 314] on input "text" at bounding box center [551, 314] width 108 height 24
type input "Natalie"
type input "Pere"
click at [529, 383] on input "text" at bounding box center [551, 384] width 108 height 24
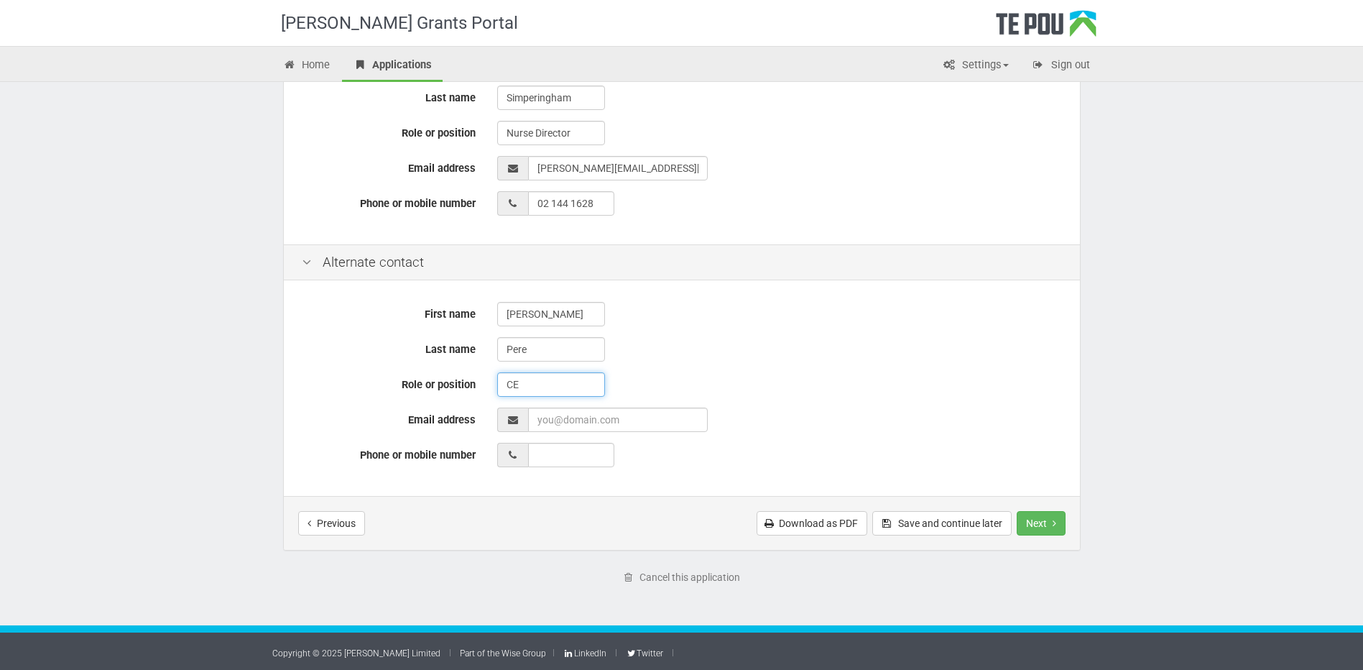
type input "C"
type input "Educator"
click at [561, 426] on input "EmailAddress" at bounding box center [618, 419] width 180 height 24
type input "natalie.pere@tewhatuora.govt.nz"
click at [634, 167] on input "EmailAddress" at bounding box center [618, 168] width 180 height 24
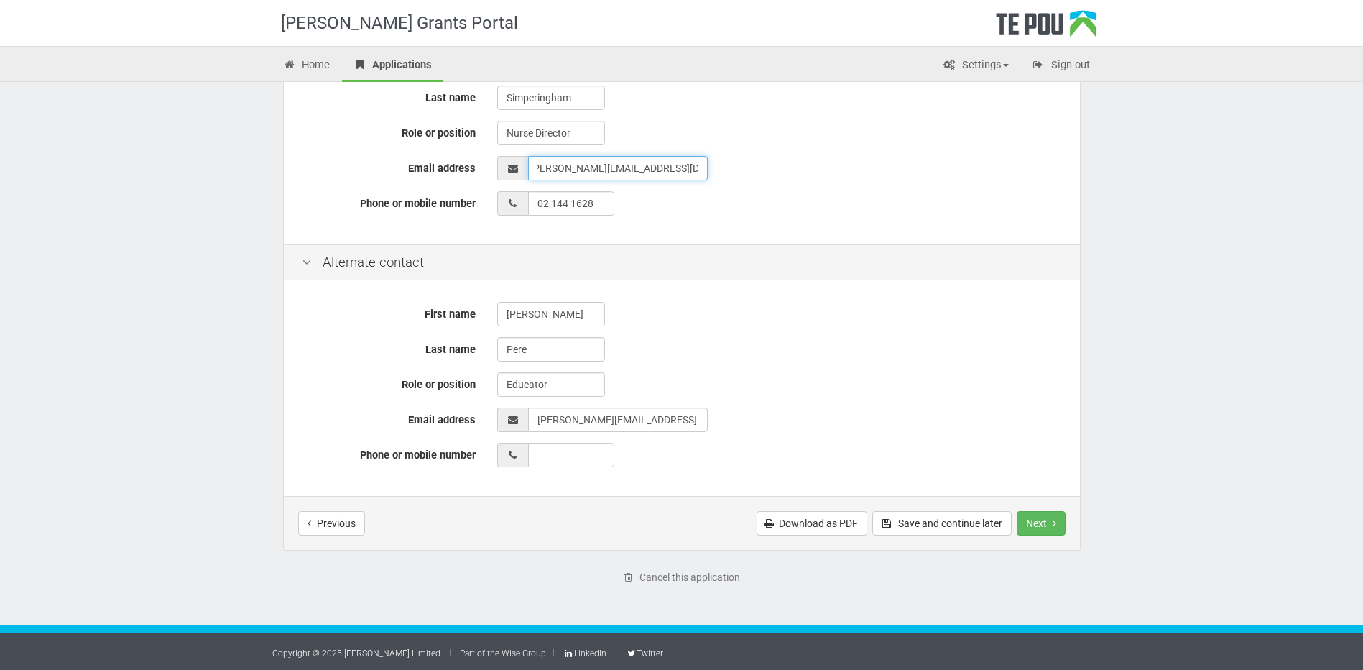
scroll to position [0, 11]
type input "Jane.simperingham@tewhatuora.govt.nz"
click at [1045, 515] on button "Next" at bounding box center [1041, 523] width 49 height 24
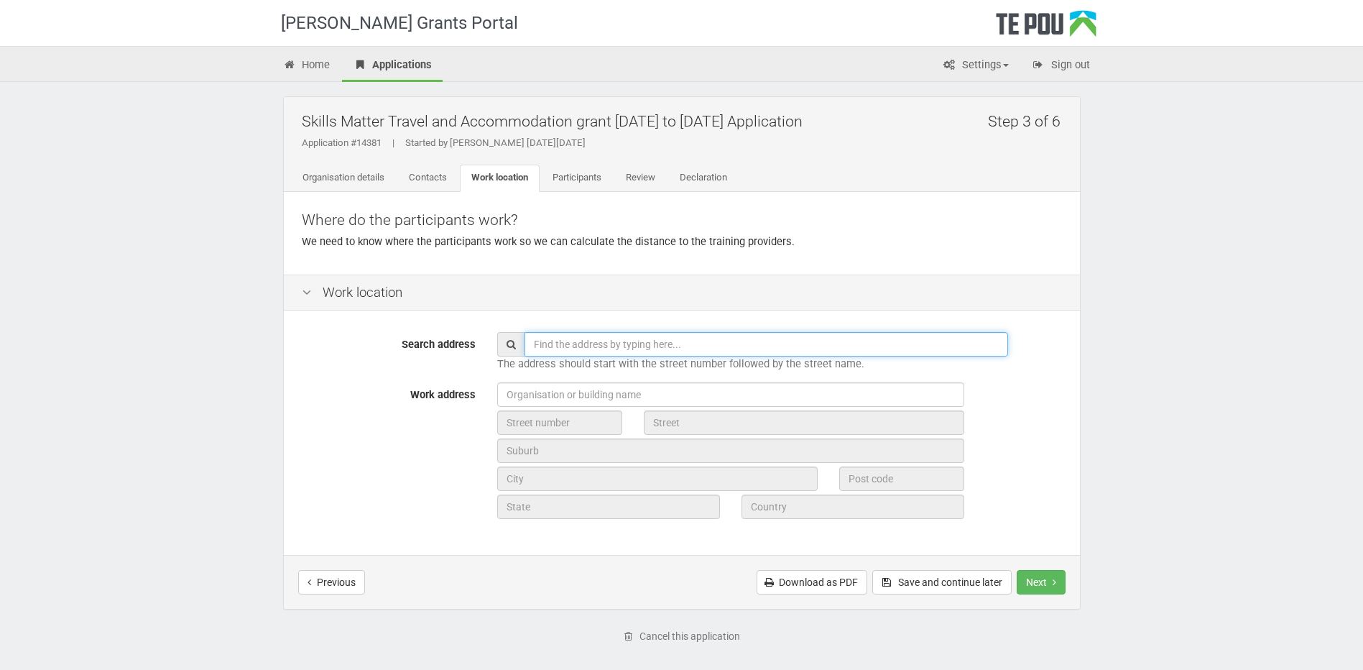
click at [568, 342] on input "text" at bounding box center [767, 344] width 484 height 24
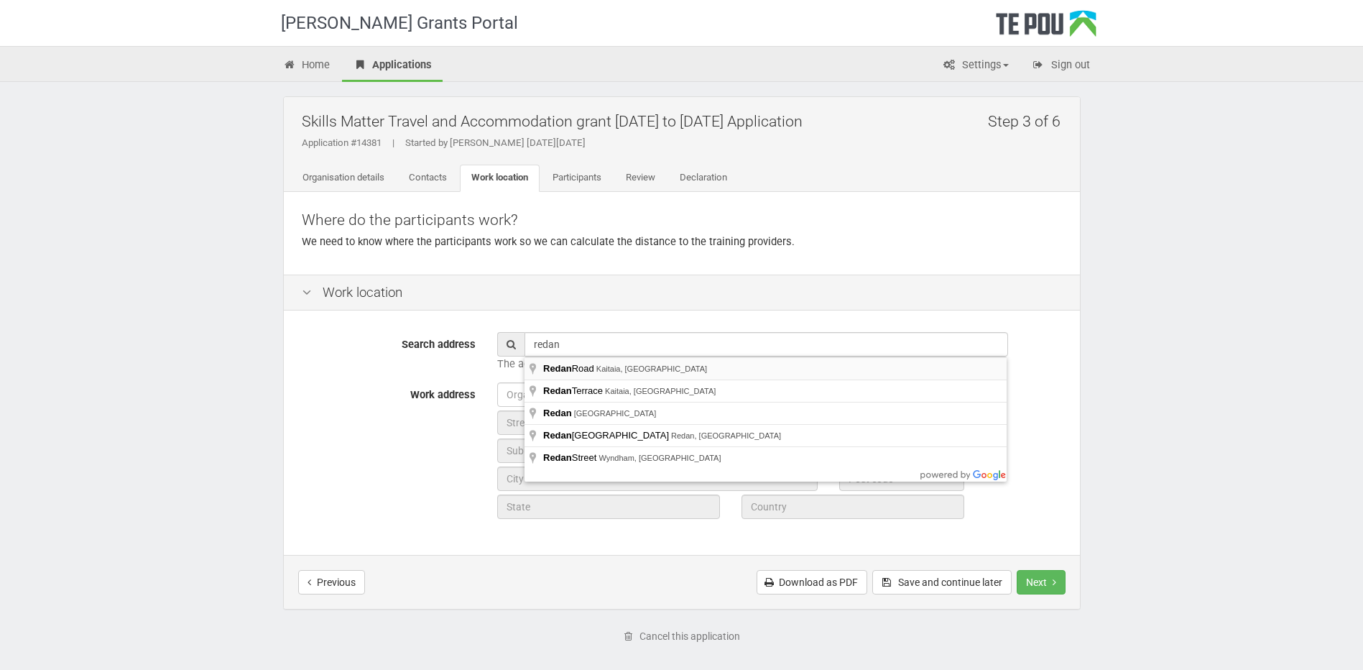
type input "[GEOGRAPHIC_DATA], [GEOGRAPHIC_DATA]"
type input "[GEOGRAPHIC_DATA]"
type input "Kaitaia"
type input "0410"
type input "Northland Region"
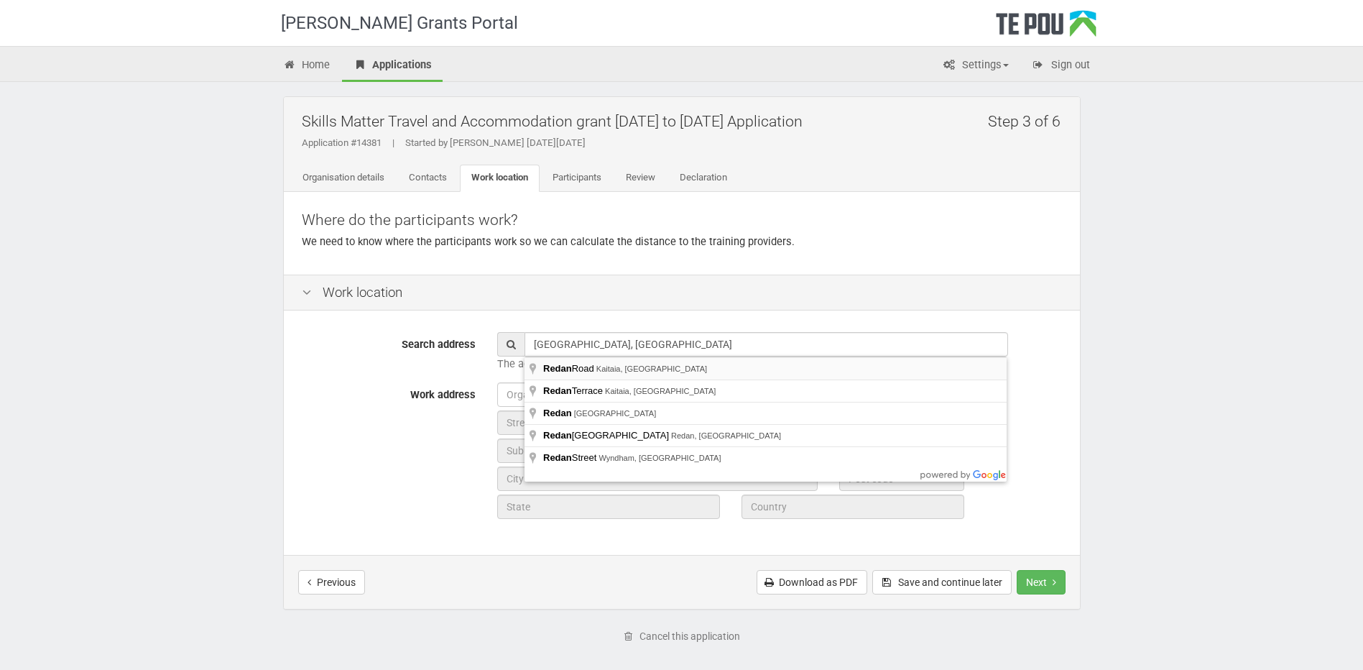
type input "New Zealand"
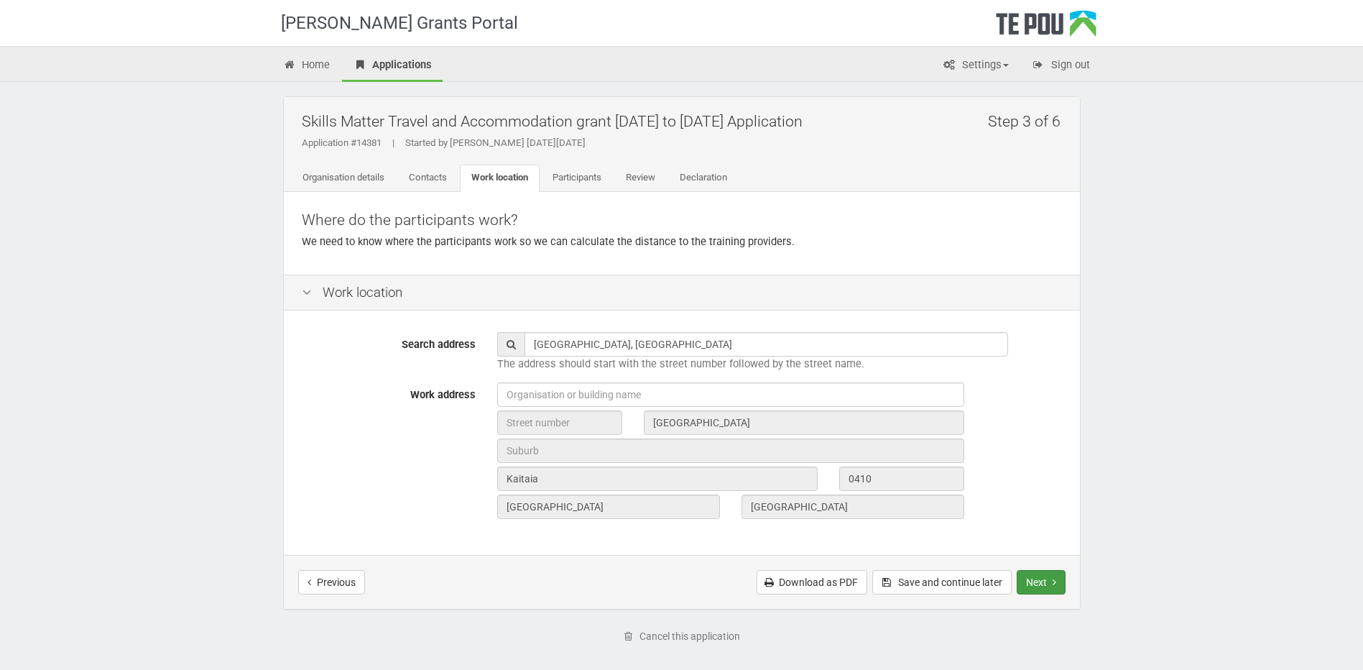
click at [1043, 578] on button "Next" at bounding box center [1041, 582] width 49 height 24
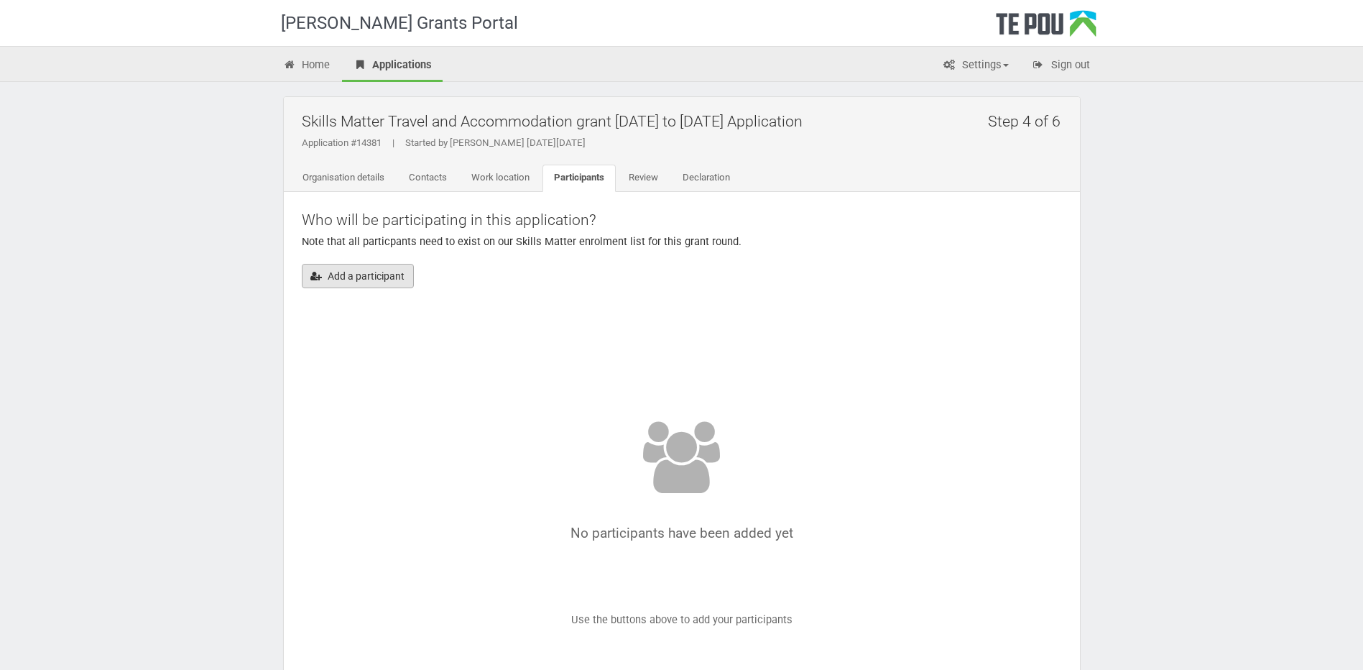
click at [330, 275] on button "Add a participant" at bounding box center [358, 276] width 112 height 24
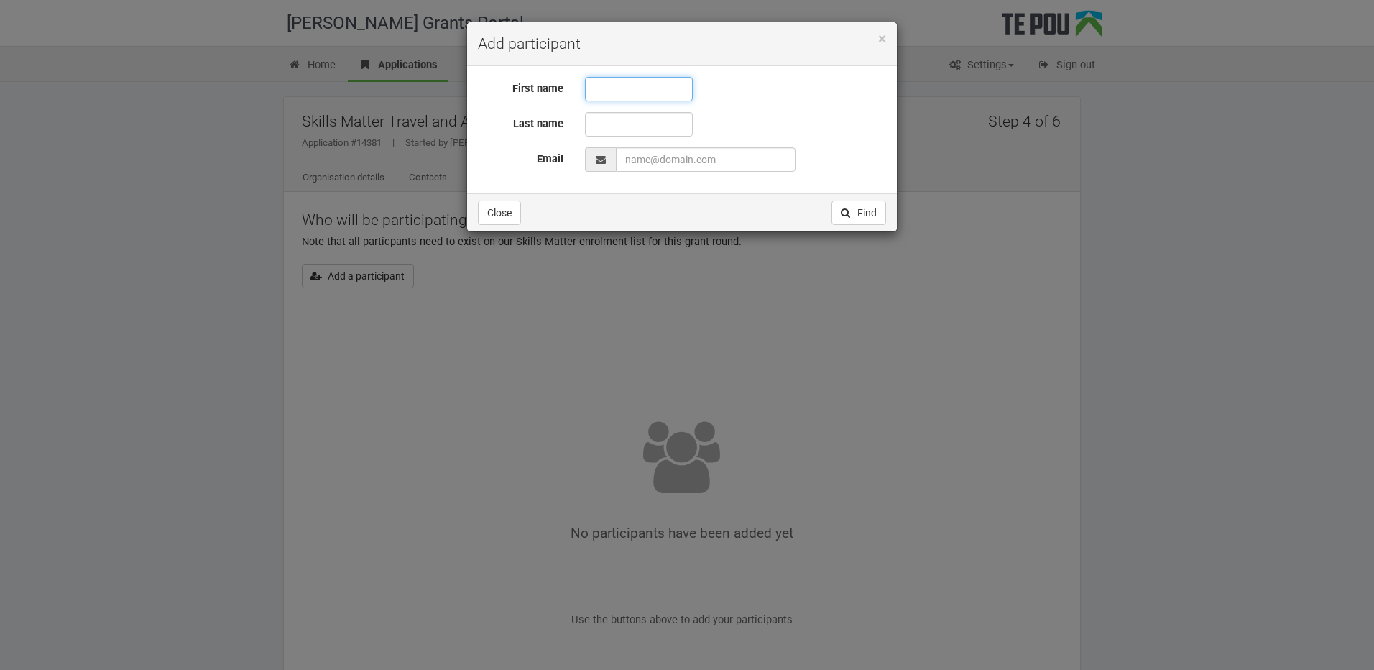
click at [598, 82] on input "text" at bounding box center [639, 89] width 108 height 24
type input "Danelle"
type input "Windelborn"
click at [644, 154] on input "EmailAddress" at bounding box center [706, 159] width 180 height 24
click at [637, 159] on input "EmailAddress" at bounding box center [706, 159] width 180 height 24
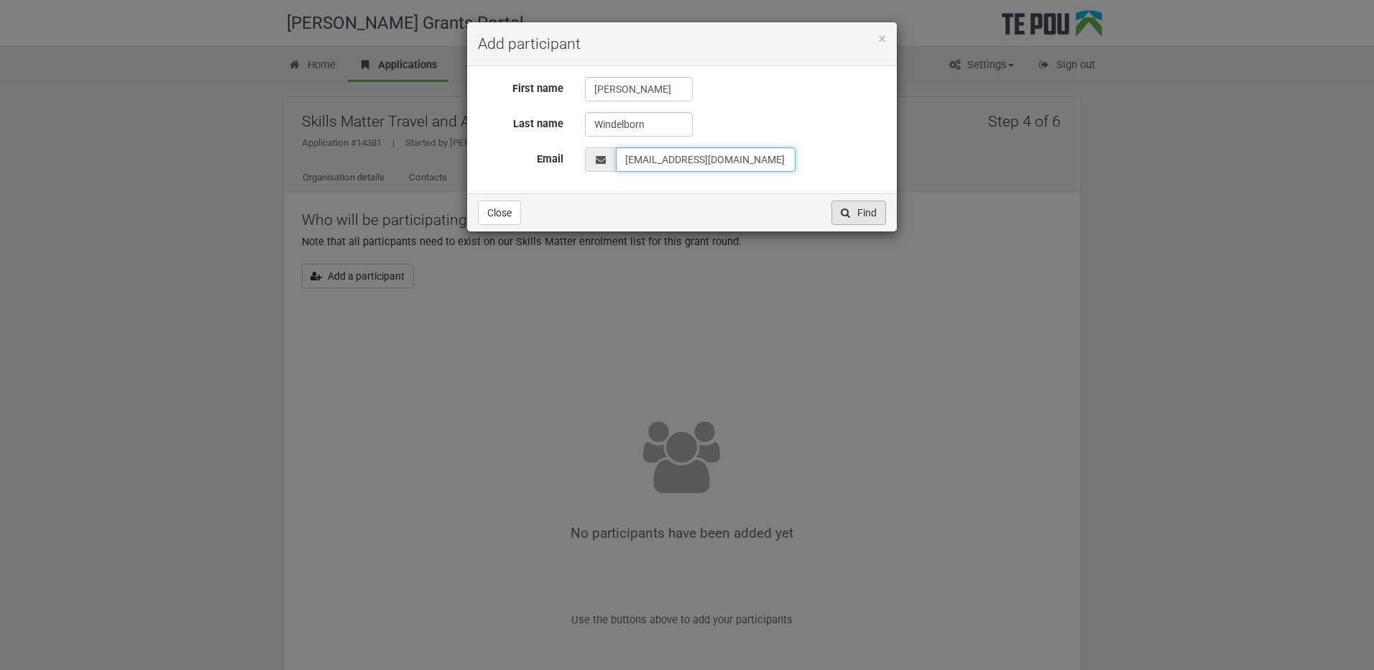
type input "danellewindelborn@icloud.com"
click at [867, 212] on button "Find" at bounding box center [858, 212] width 55 height 24
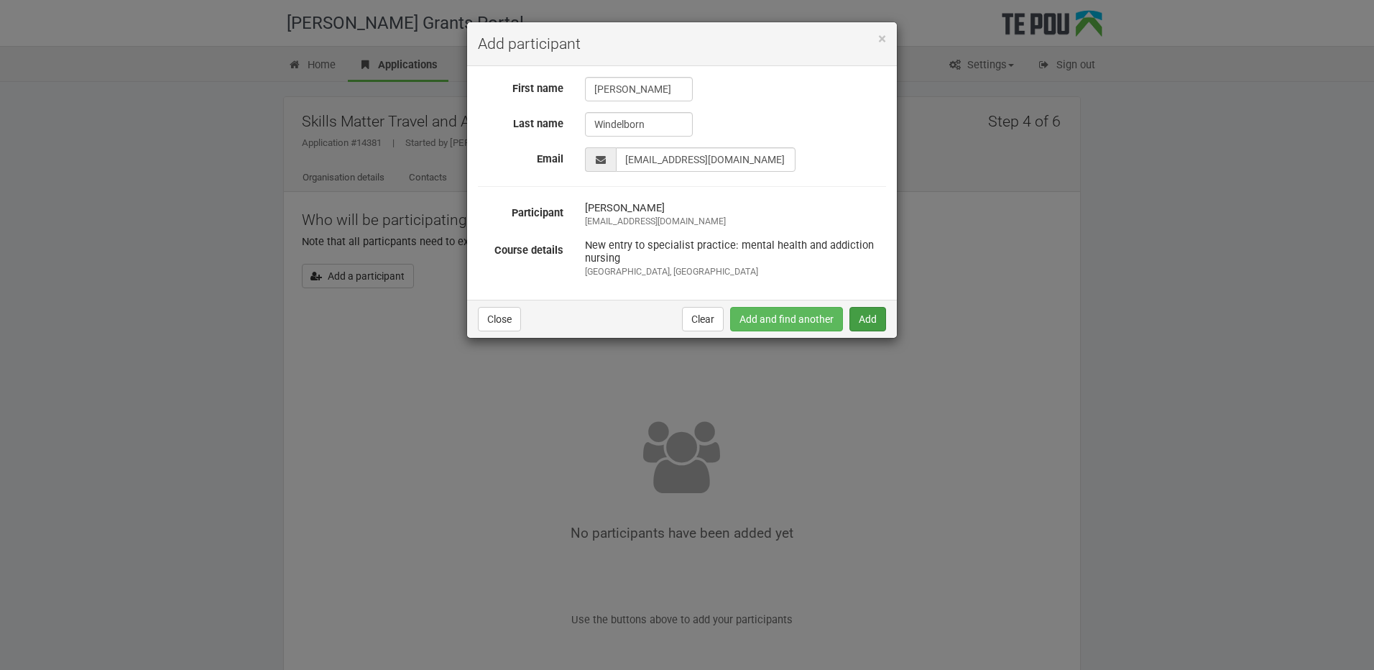
click at [869, 317] on button "Add" at bounding box center [867, 319] width 37 height 24
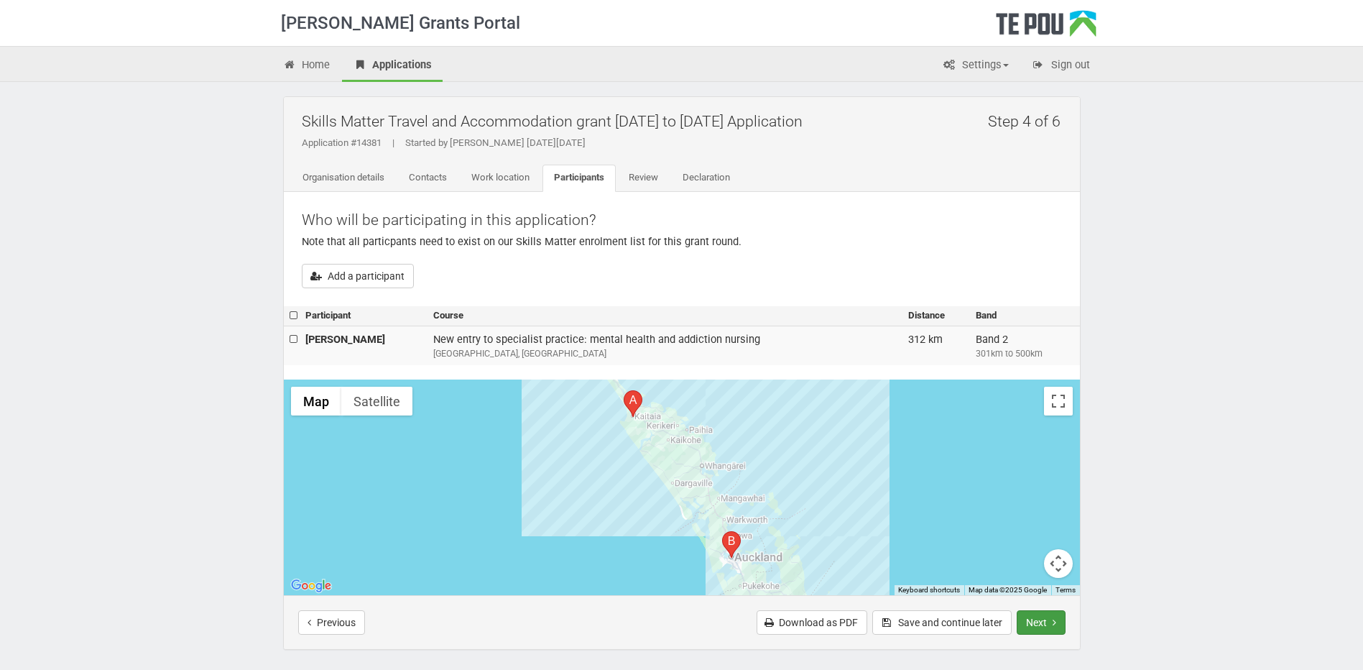
click at [1044, 621] on button "Next" at bounding box center [1041, 622] width 49 height 24
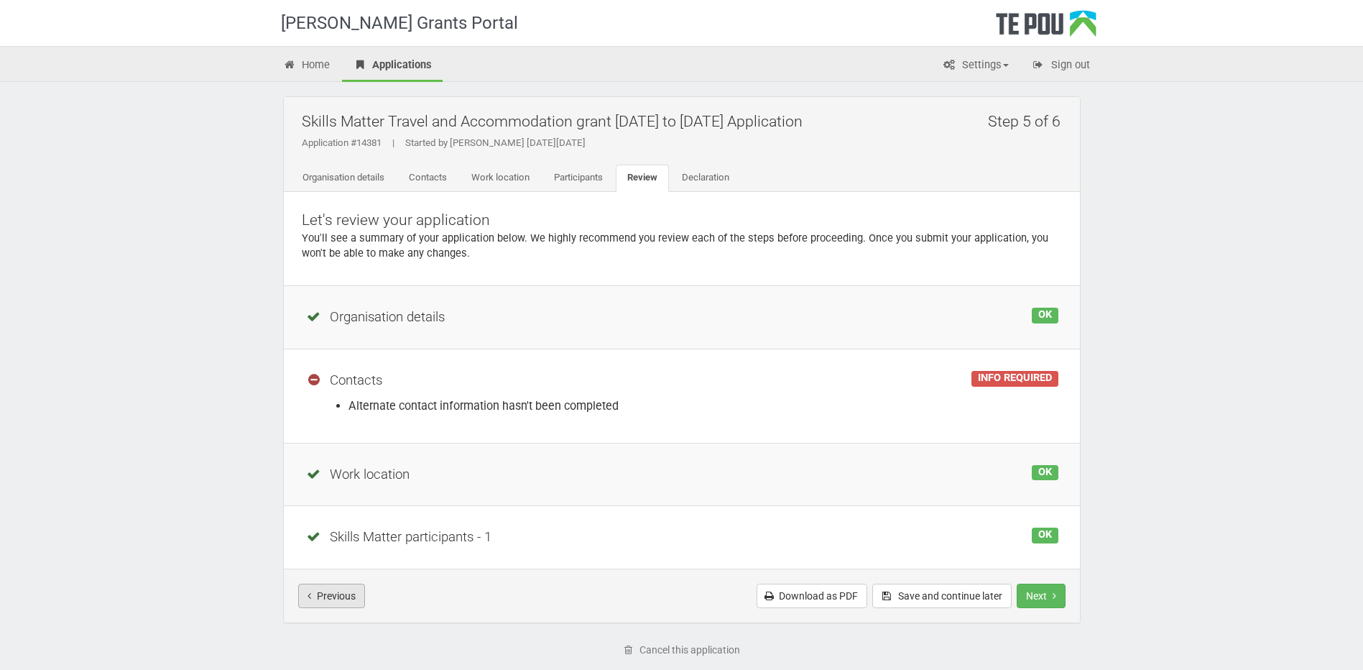
click at [331, 596] on button "Previous" at bounding box center [331, 595] width 67 height 24
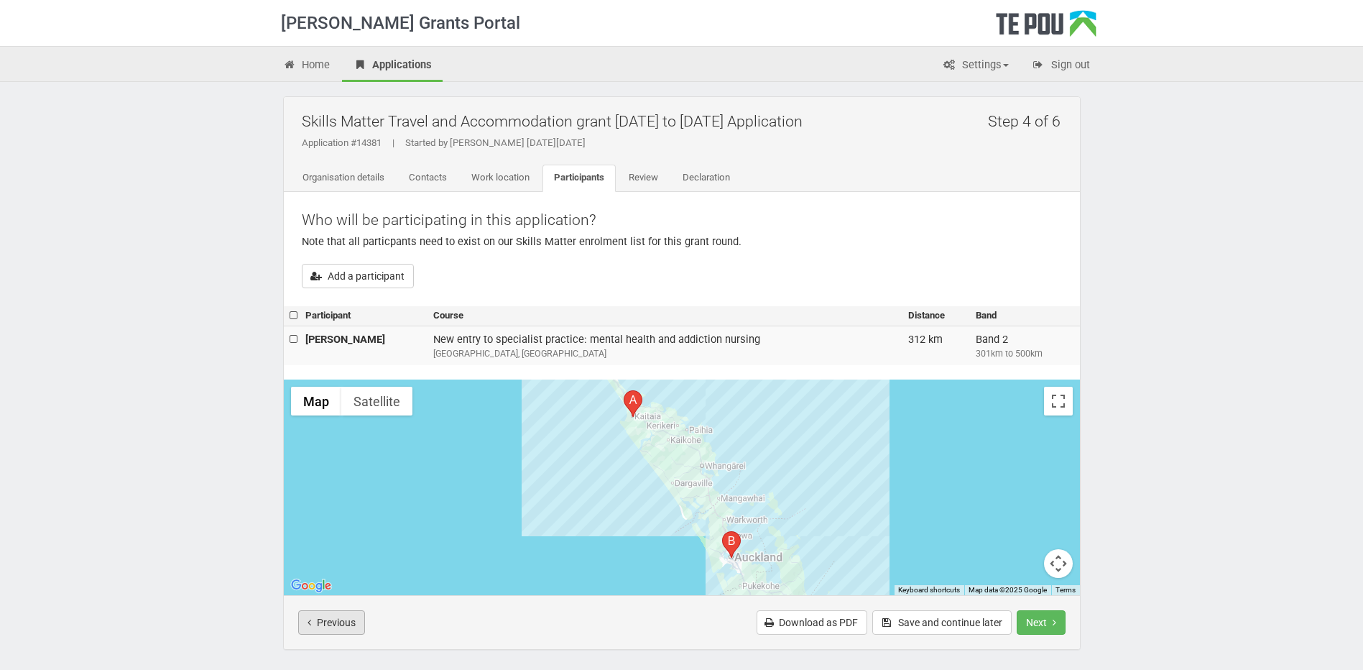
click at [329, 619] on button "Previous" at bounding box center [331, 622] width 67 height 24
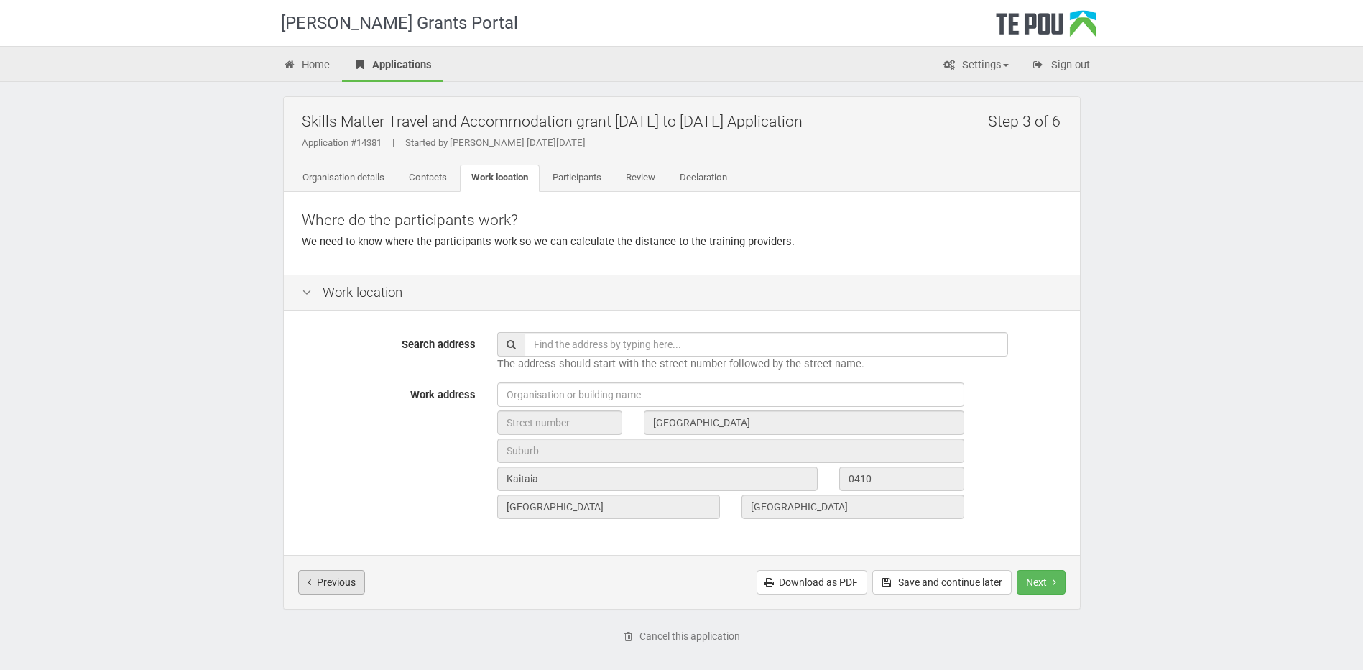
click at [333, 579] on button "Previous" at bounding box center [331, 582] width 67 height 24
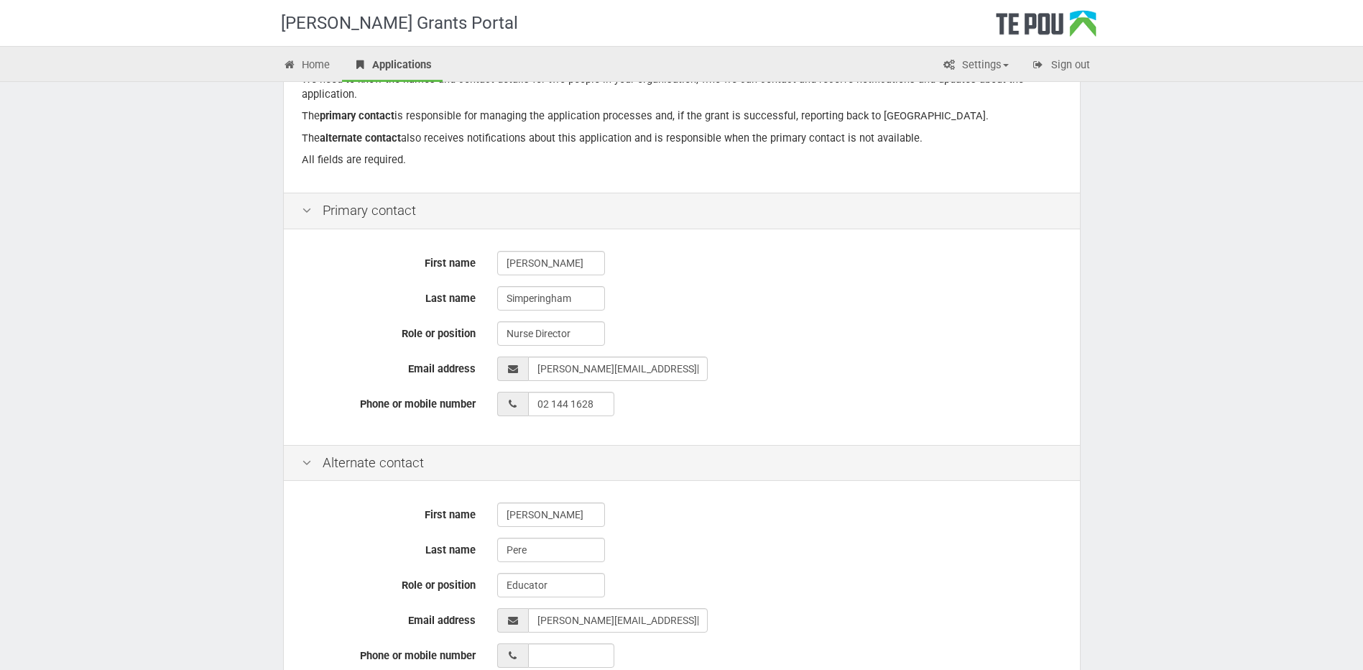
scroll to position [361, 0]
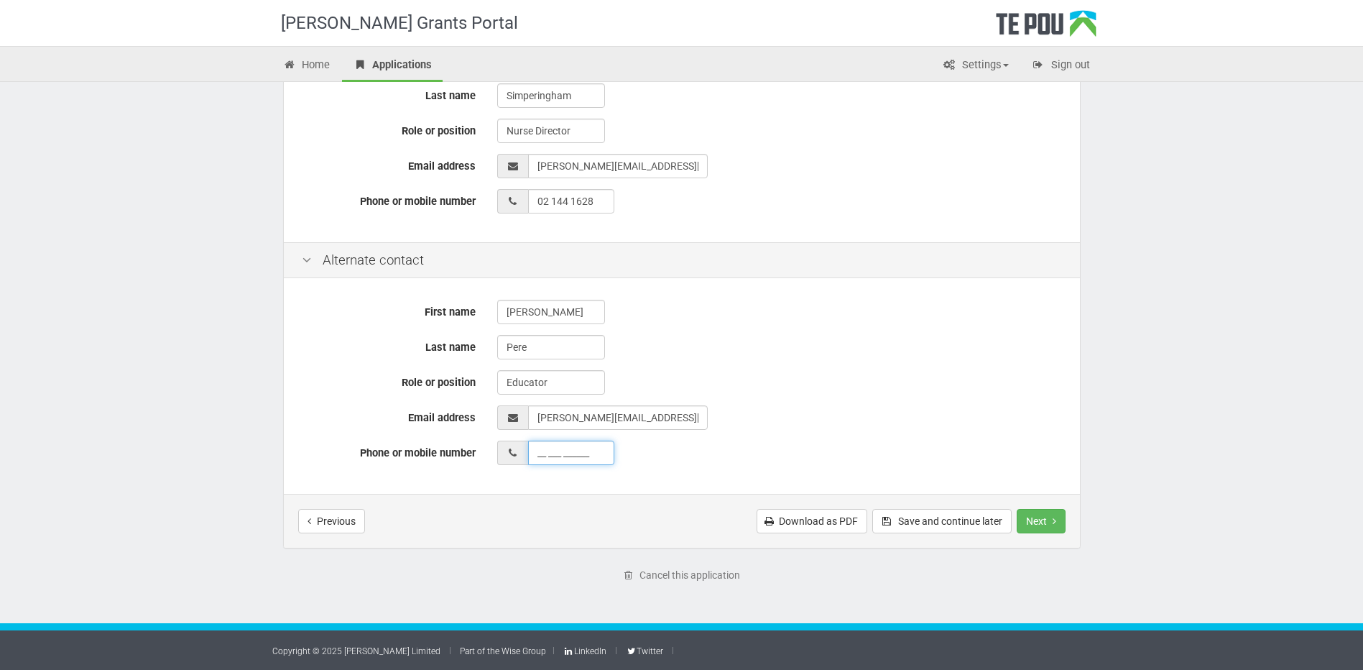
click at [550, 456] on input "__ ___ ______" at bounding box center [571, 452] width 86 height 24
type input "02 158 4154"
click at [1038, 517] on button "Next" at bounding box center [1041, 521] width 49 height 24
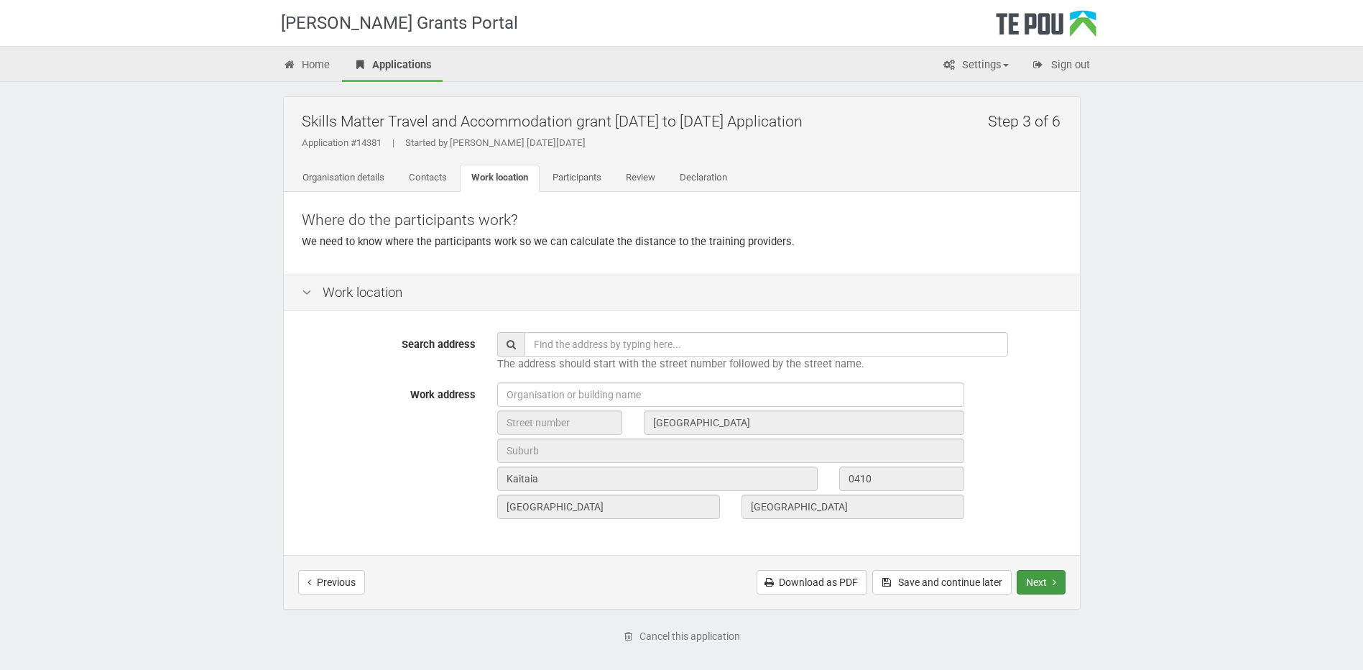
click at [1038, 580] on button "Next" at bounding box center [1041, 582] width 49 height 24
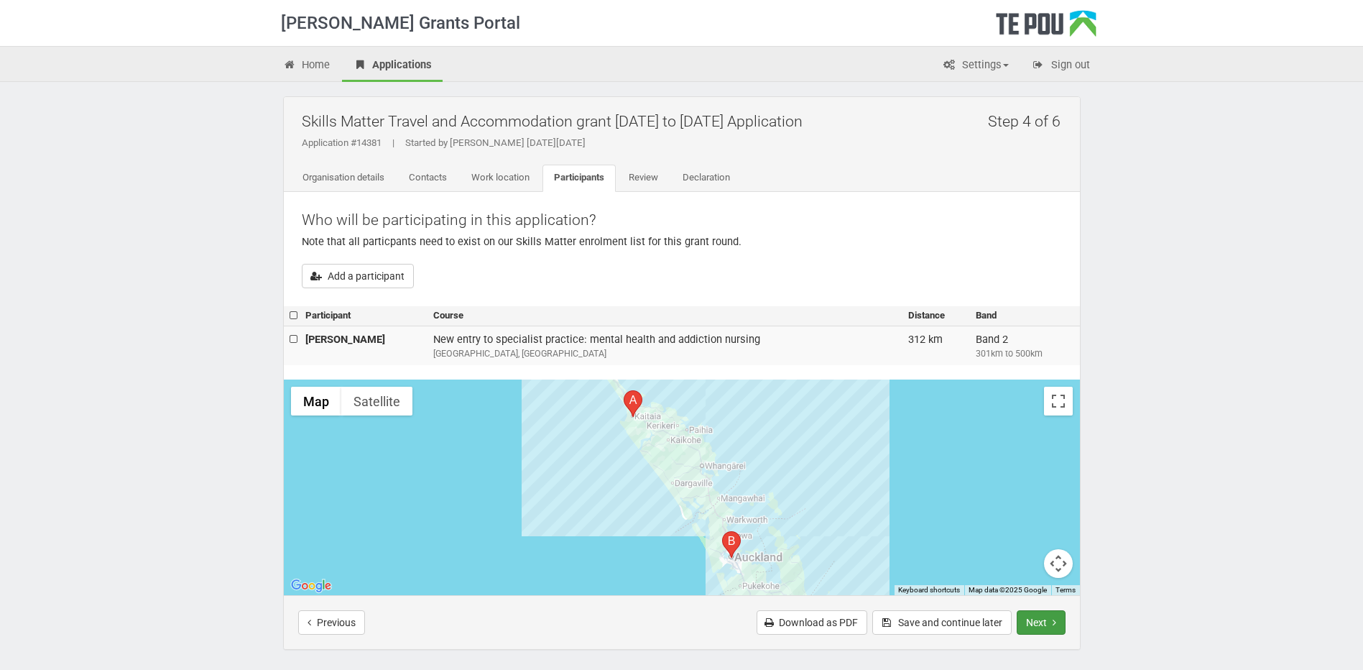
click at [1045, 619] on button "Next" at bounding box center [1041, 622] width 49 height 24
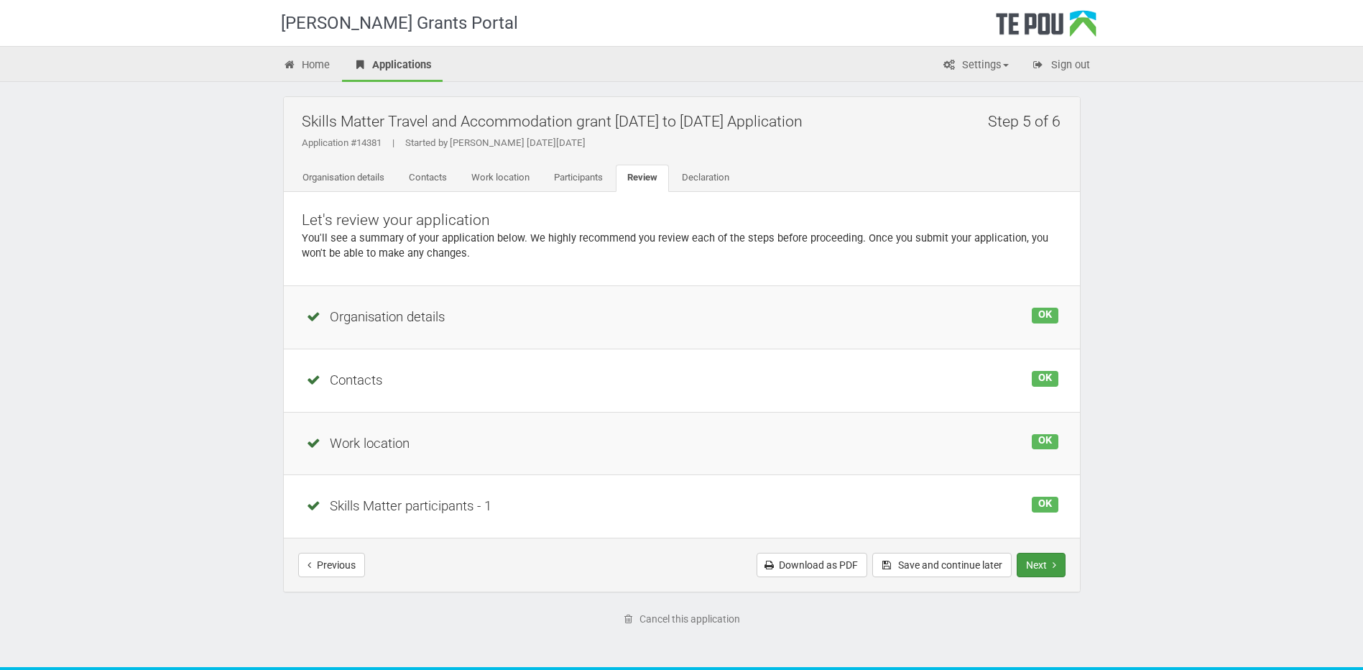
click at [1045, 567] on button "Next" at bounding box center [1041, 565] width 49 height 24
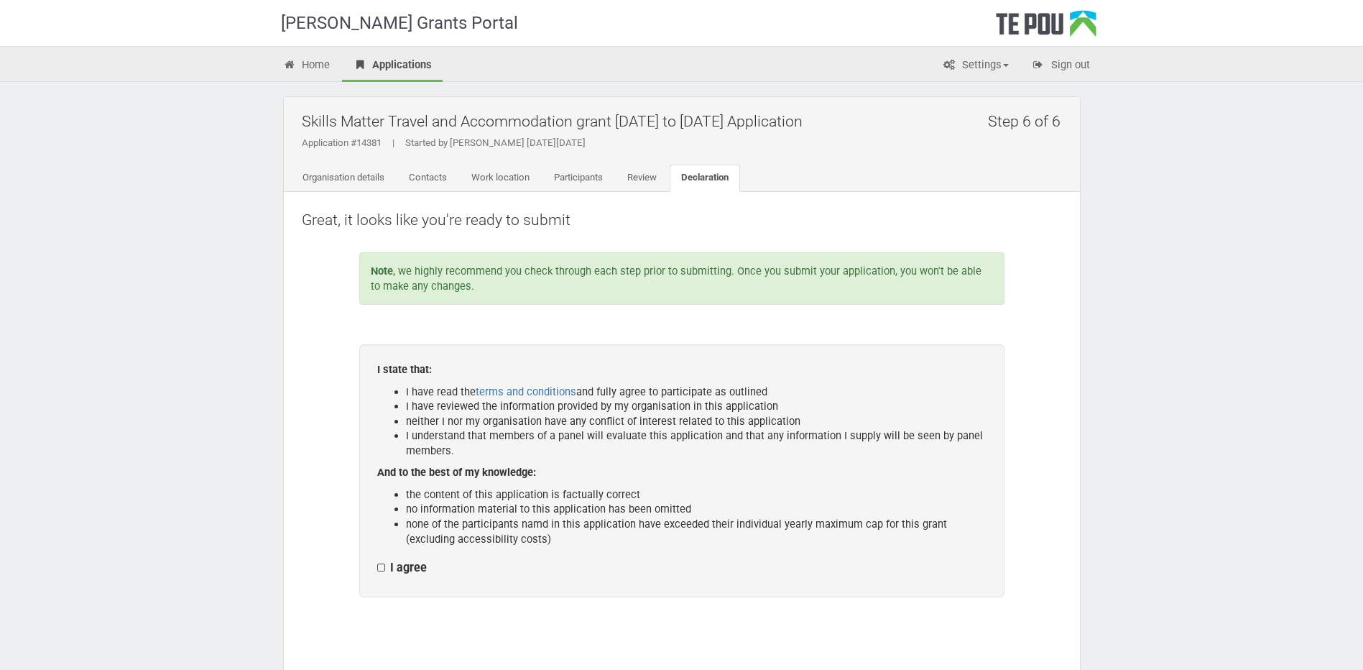
click at [386, 566] on label "I agree" at bounding box center [402, 567] width 50 height 15
click at [377, 560] on input "I agree" at bounding box center [377, 560] width 1 height 1
checkbox input "true"
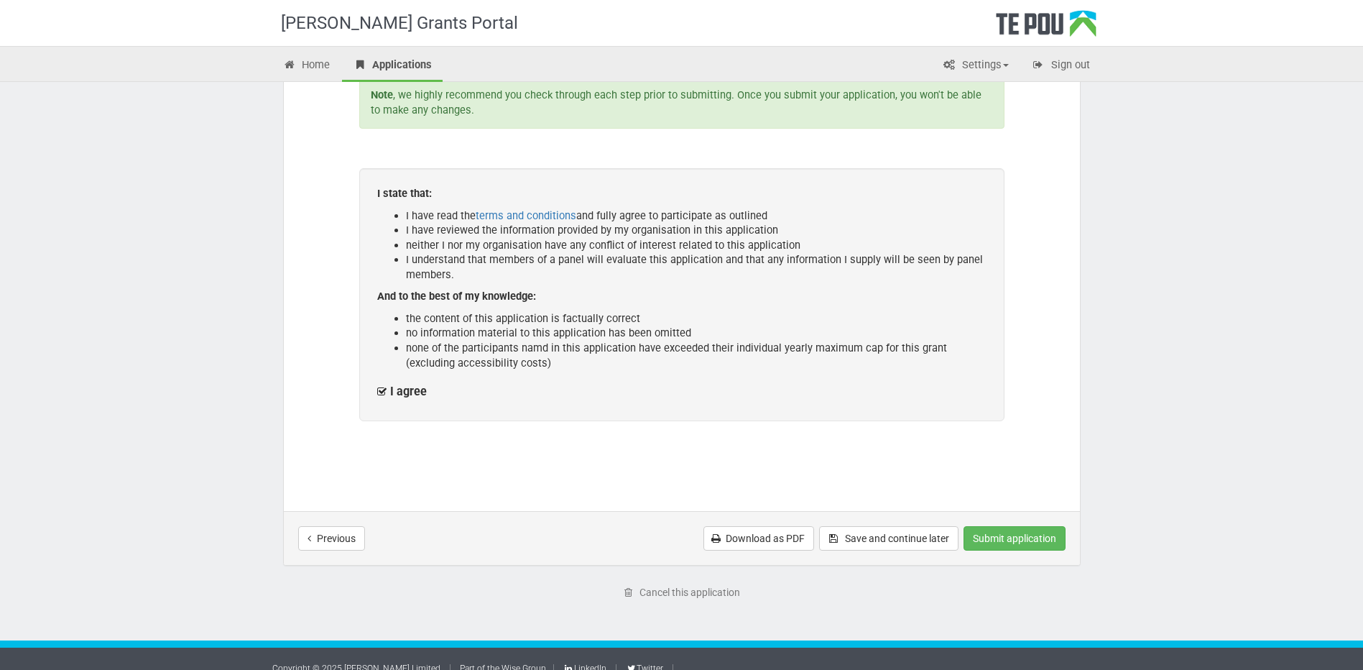
scroll to position [193, 0]
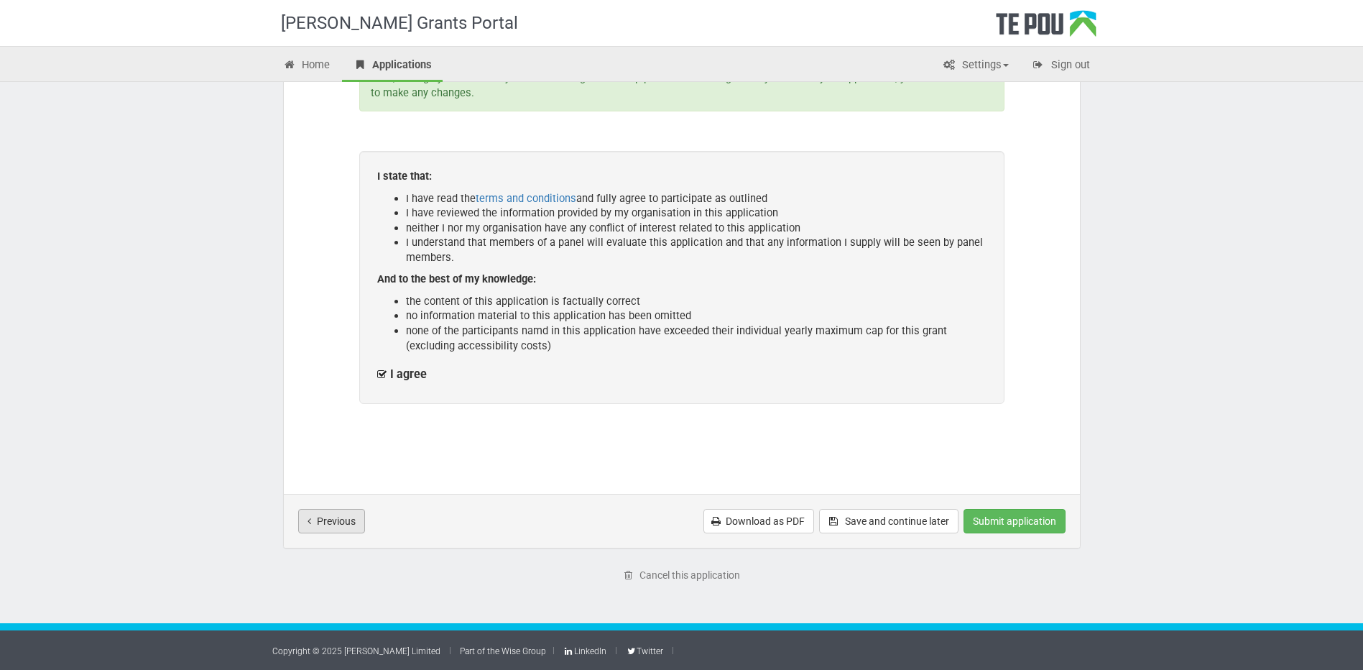
click at [334, 522] on button "Previous" at bounding box center [331, 521] width 67 height 24
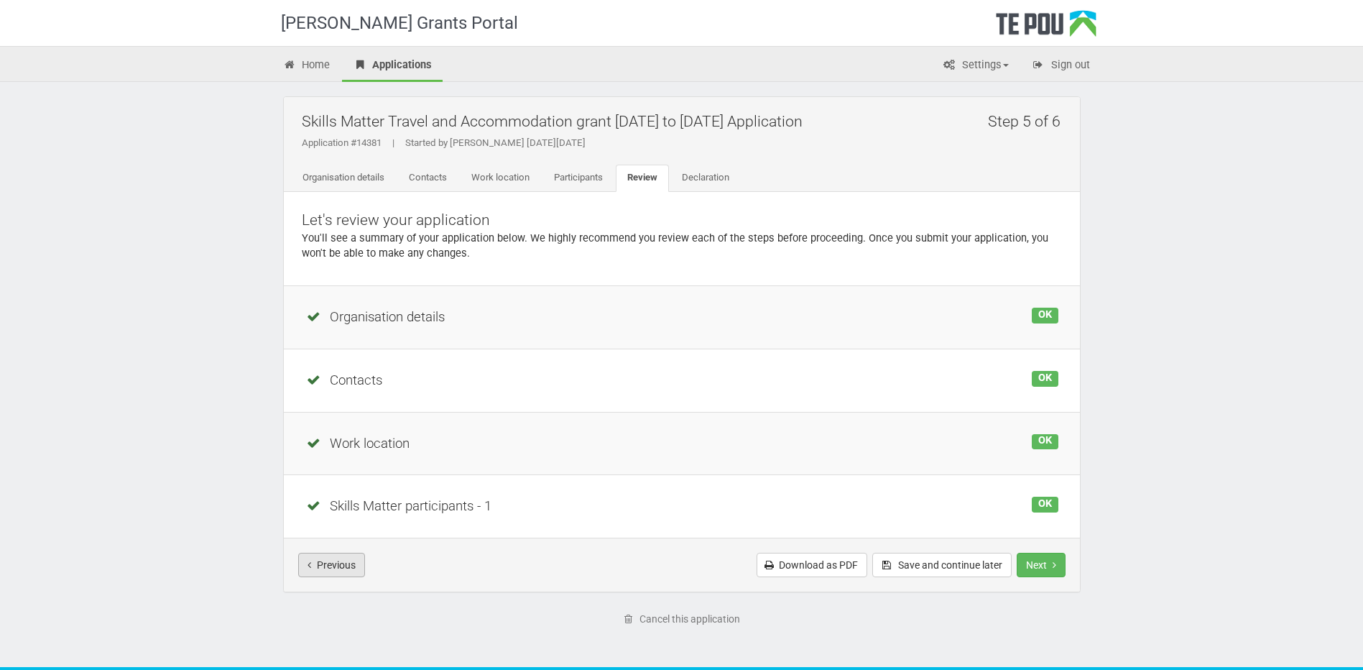
click at [318, 565] on button "Previous" at bounding box center [331, 565] width 67 height 24
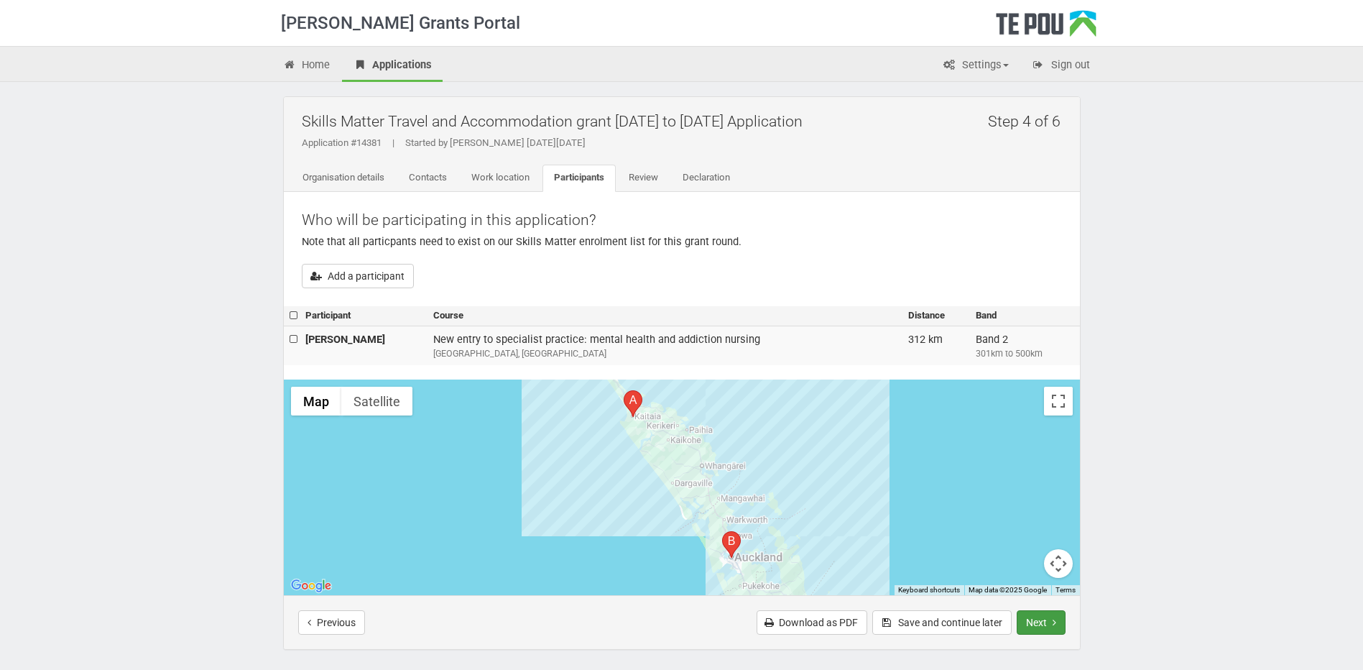
click at [1038, 624] on button "Next" at bounding box center [1041, 622] width 49 height 24
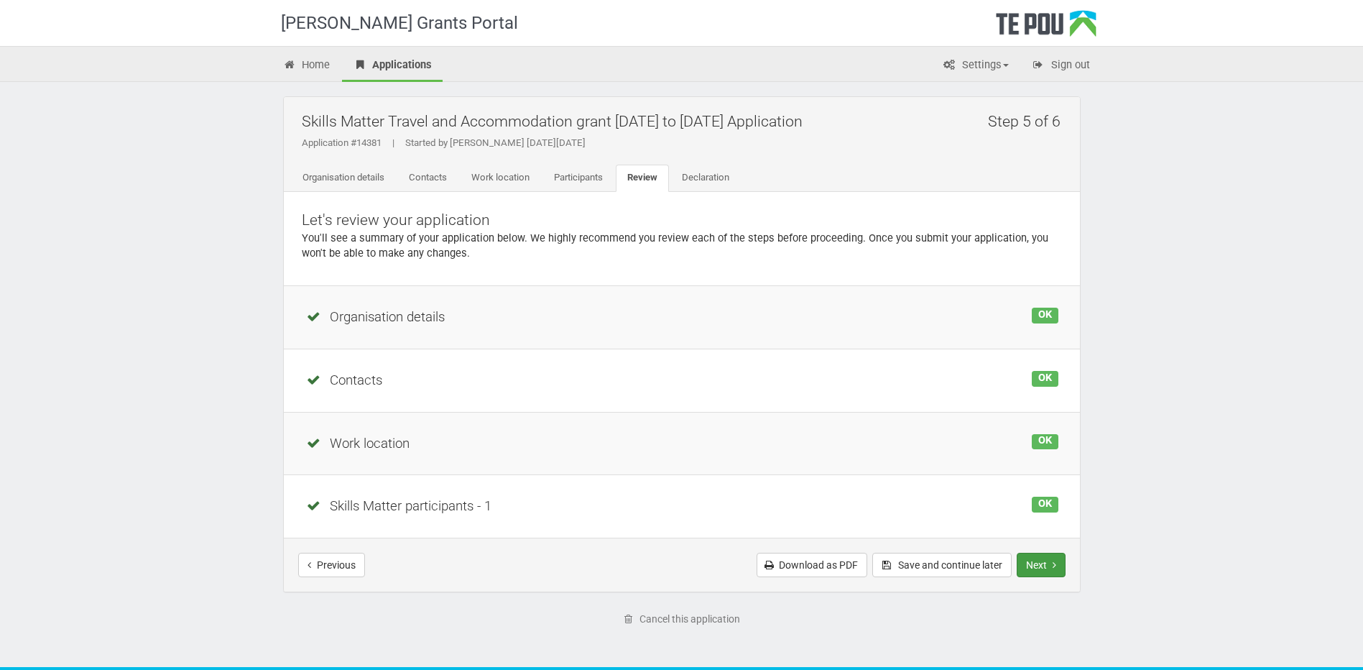
click at [1038, 563] on button "Next" at bounding box center [1041, 565] width 49 height 24
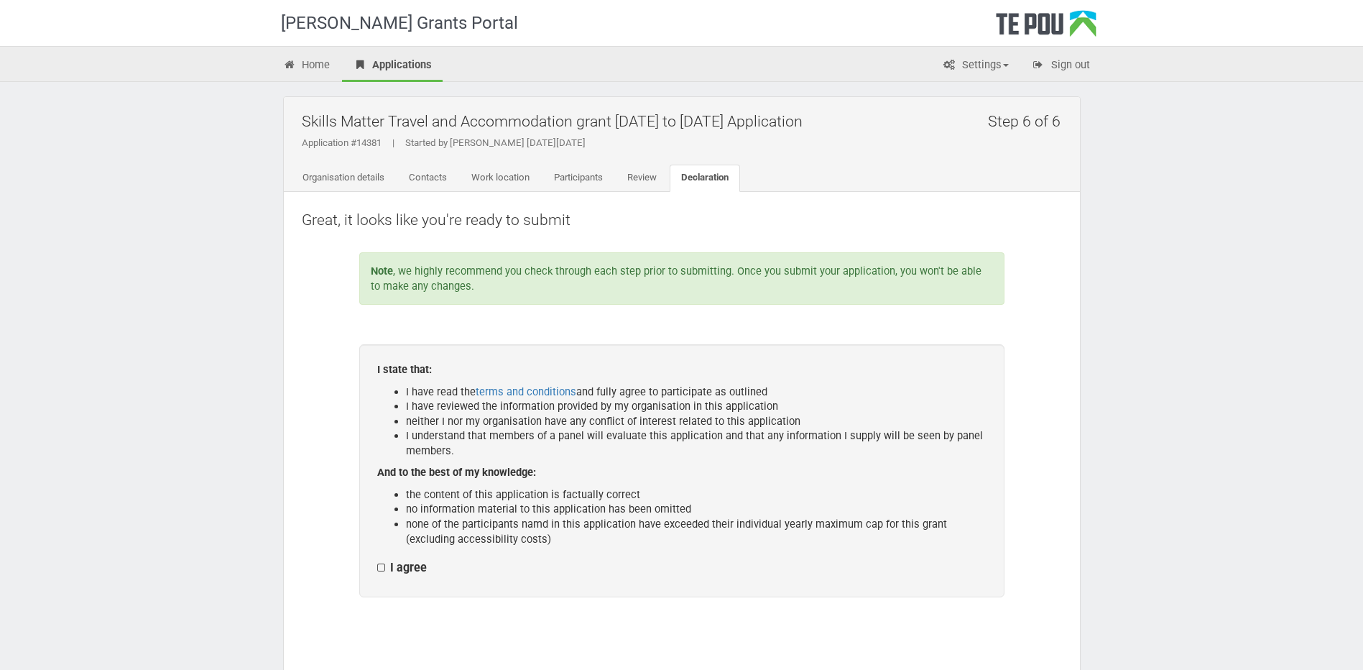
click at [393, 562] on label "I agree" at bounding box center [402, 567] width 50 height 15
click at [377, 560] on input "I agree" at bounding box center [377, 560] width 1 height 1
checkbox input "true"
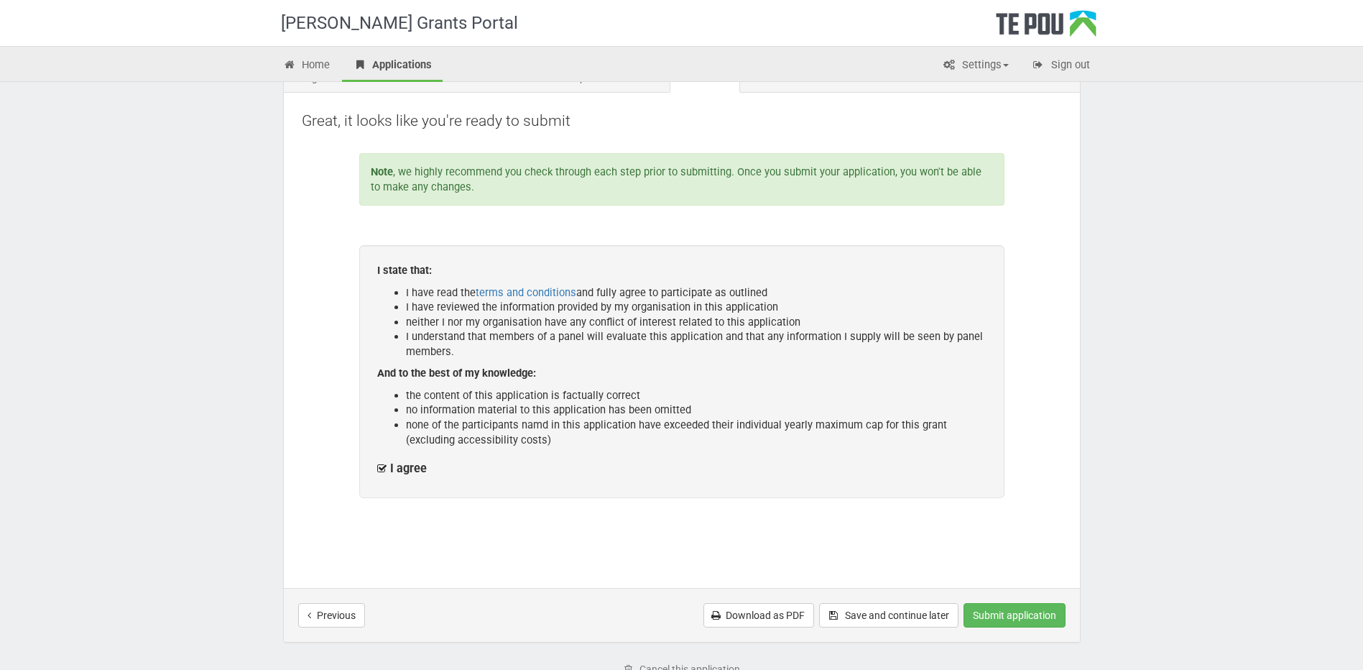
scroll to position [193, 0]
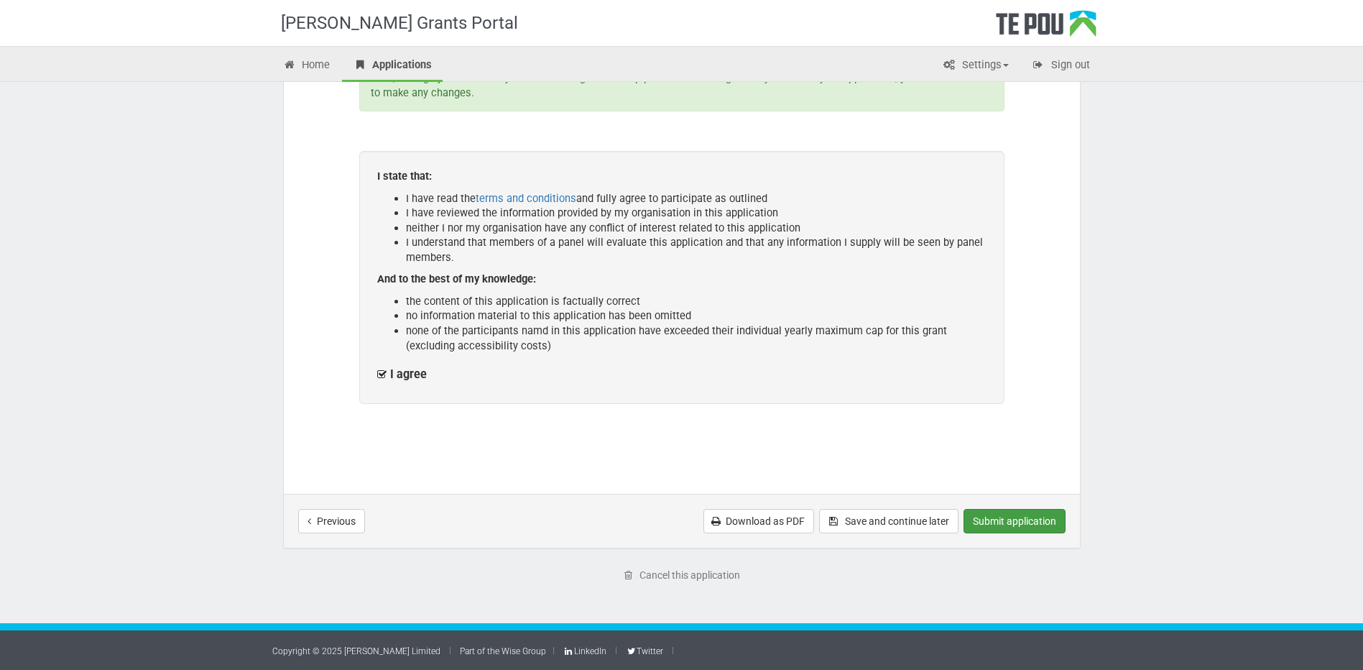
click at [1005, 523] on button "Submit application" at bounding box center [1015, 521] width 102 height 24
